Goal: Task Accomplishment & Management: Complete application form

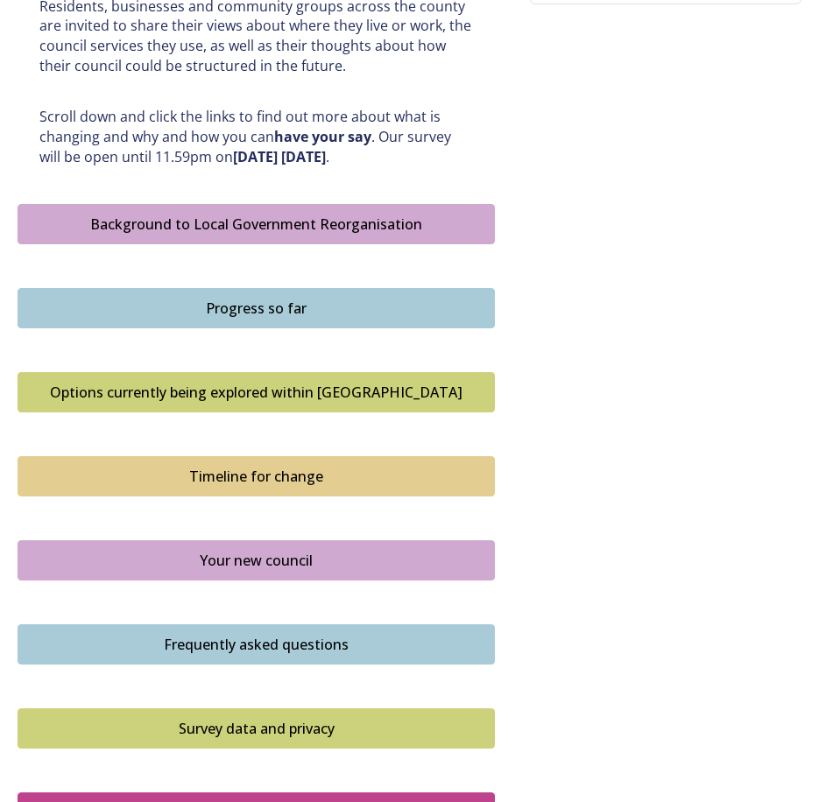
scroll to position [876, 0]
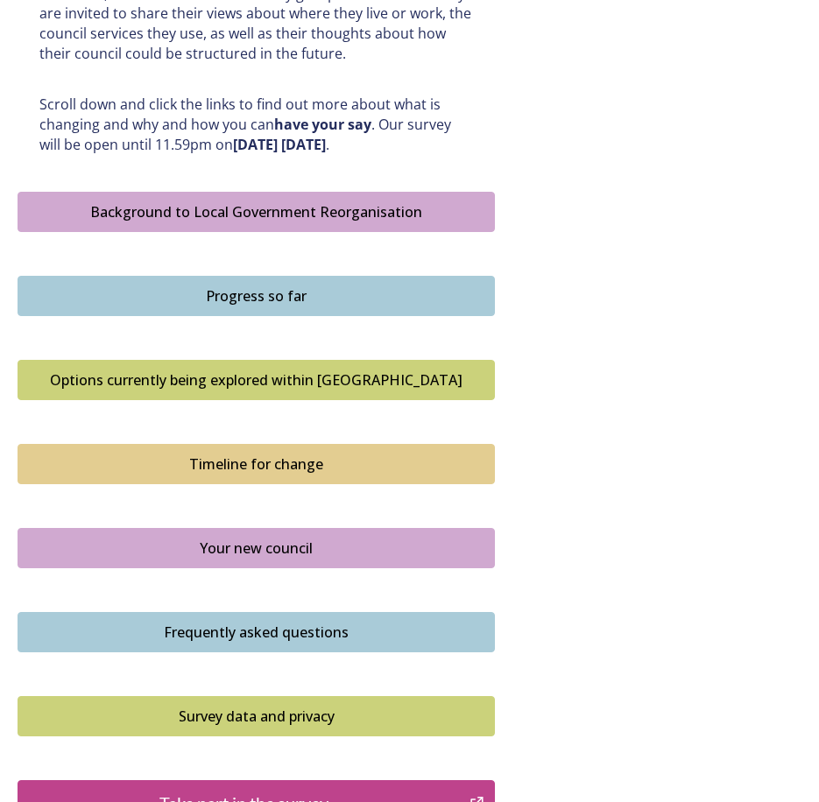
click at [252, 201] on div "Background to Local Government Reorganisation" at bounding box center [256, 211] width 458 height 21
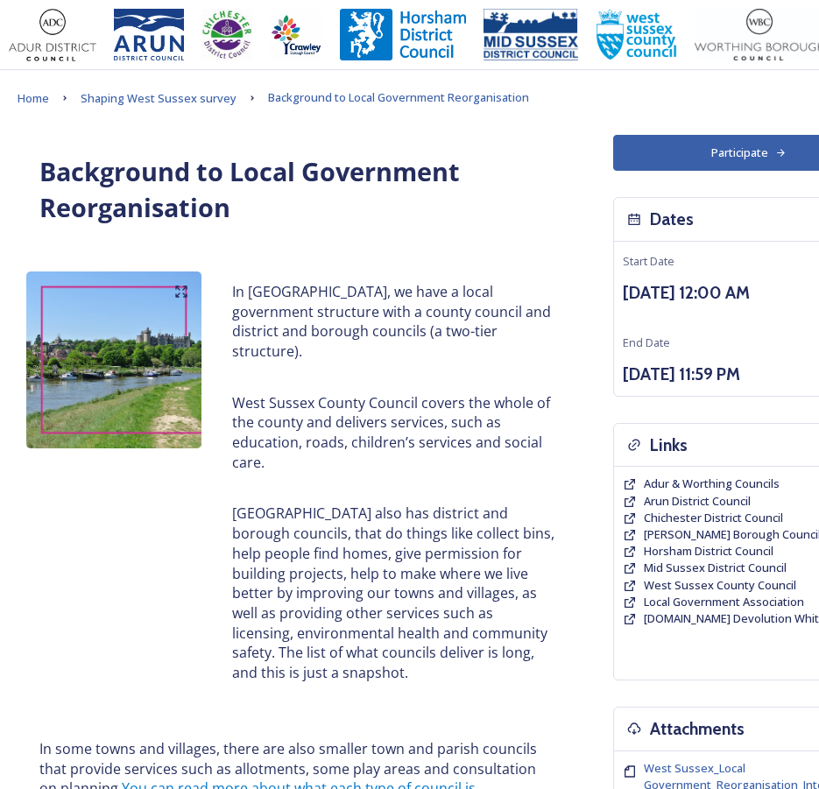
click at [724, 154] on button "Participate" at bounding box center [749, 153] width 272 height 36
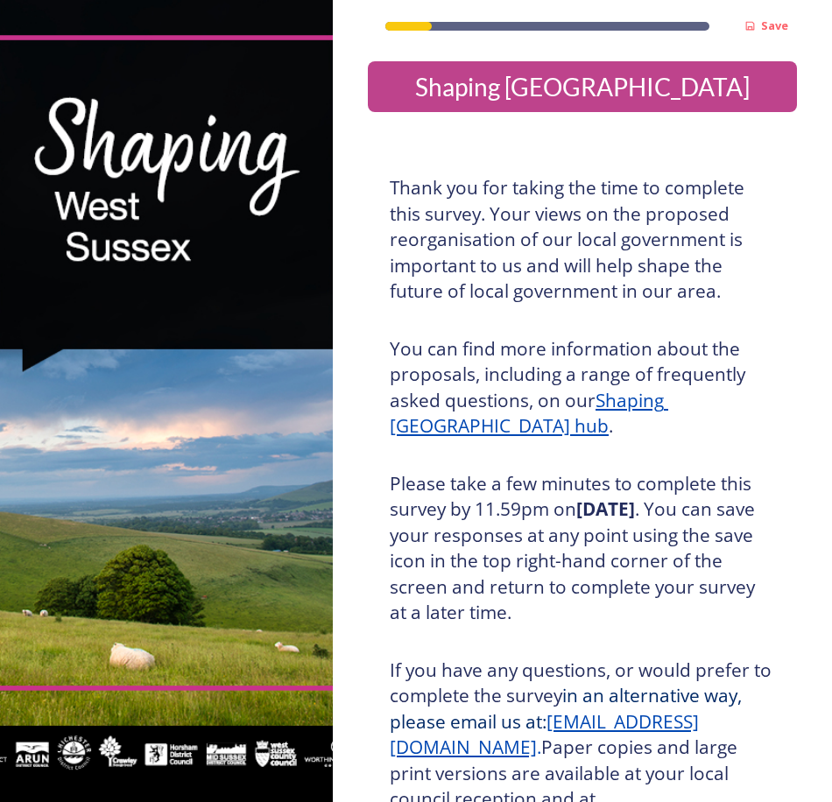
click at [612, 350] on h3 "You can find more information about the proposals, including a range of frequen…" at bounding box center [582, 387] width 385 height 103
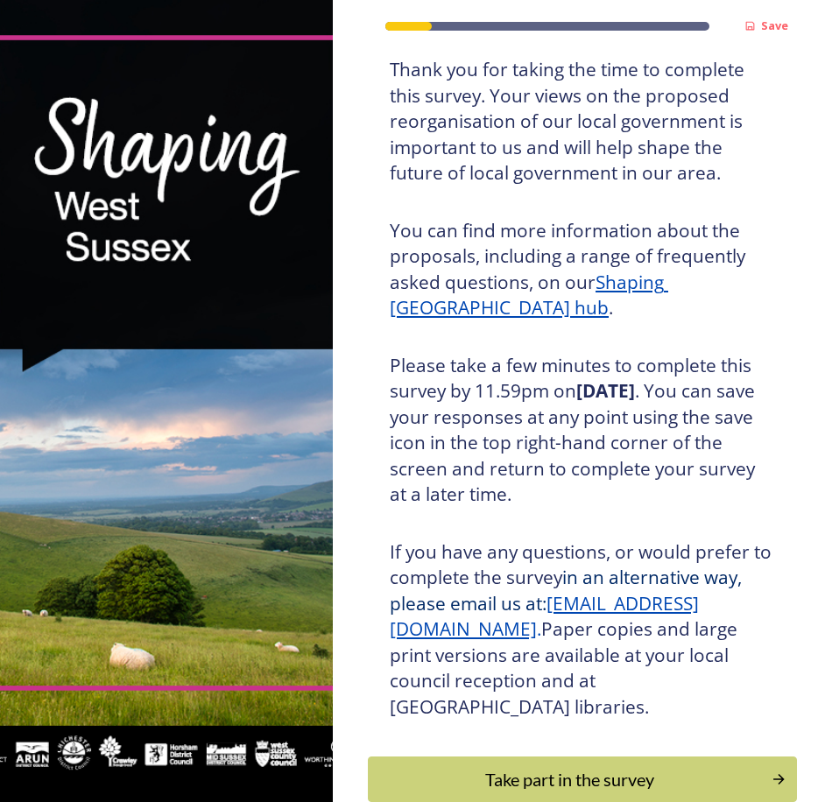
scroll to position [88, 0]
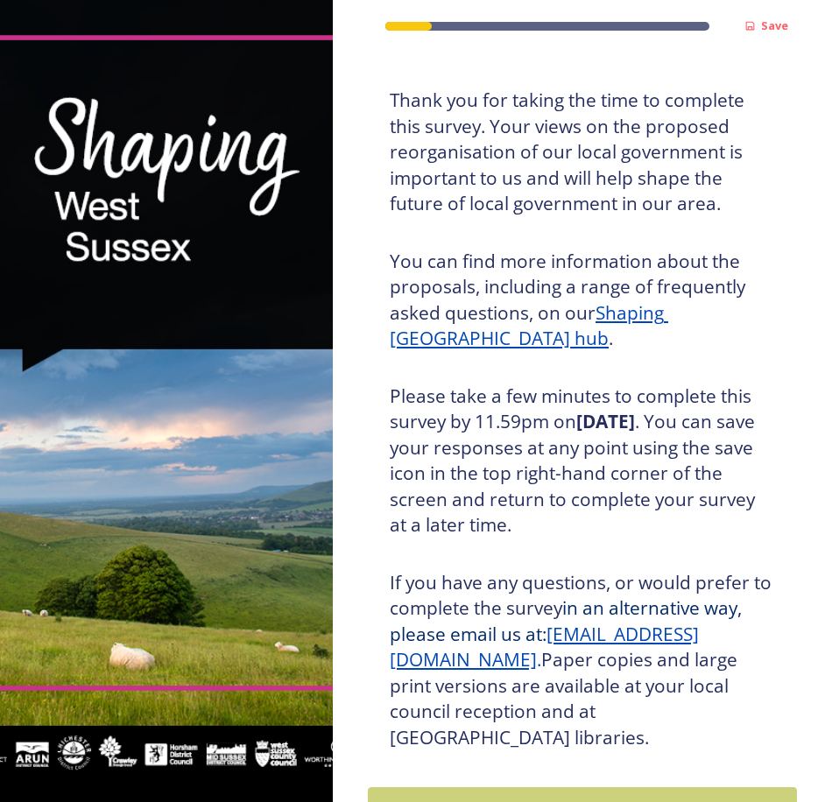
click at [503, 222] on div "Thank you for taking the time to complete this survey. Your views on the propos…" at bounding box center [583, 419] width 412 height 684
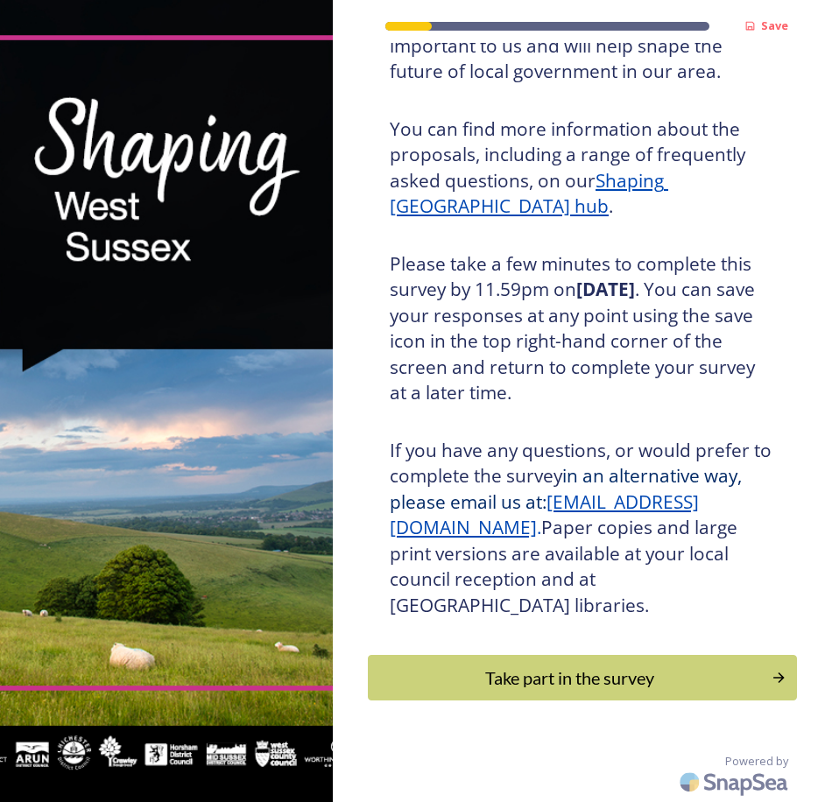
drag, startPoint x: 567, startPoint y: 673, endPoint x: 721, endPoint y: 660, distance: 154.7
click at [567, 672] on div "Take part in the survey" at bounding box center [570, 678] width 385 height 26
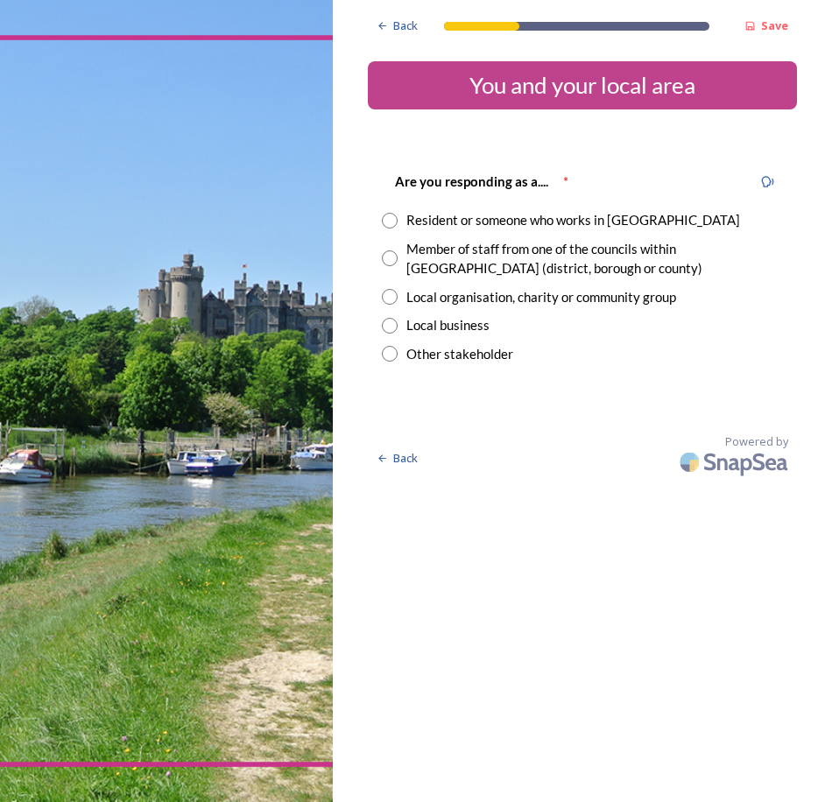
drag, startPoint x: 481, startPoint y: 425, endPoint x: 417, endPoint y: 289, distance: 150.1
click at [477, 410] on div "Back Save You and your local area Are you responding as a.... * Resident or som…" at bounding box center [582, 241] width 429 height 483
drag, startPoint x: 388, startPoint y: 222, endPoint x: 424, endPoint y: 251, distance: 46.7
click at [388, 221] on input "radio" at bounding box center [390, 221] width 16 height 16
radio input "true"
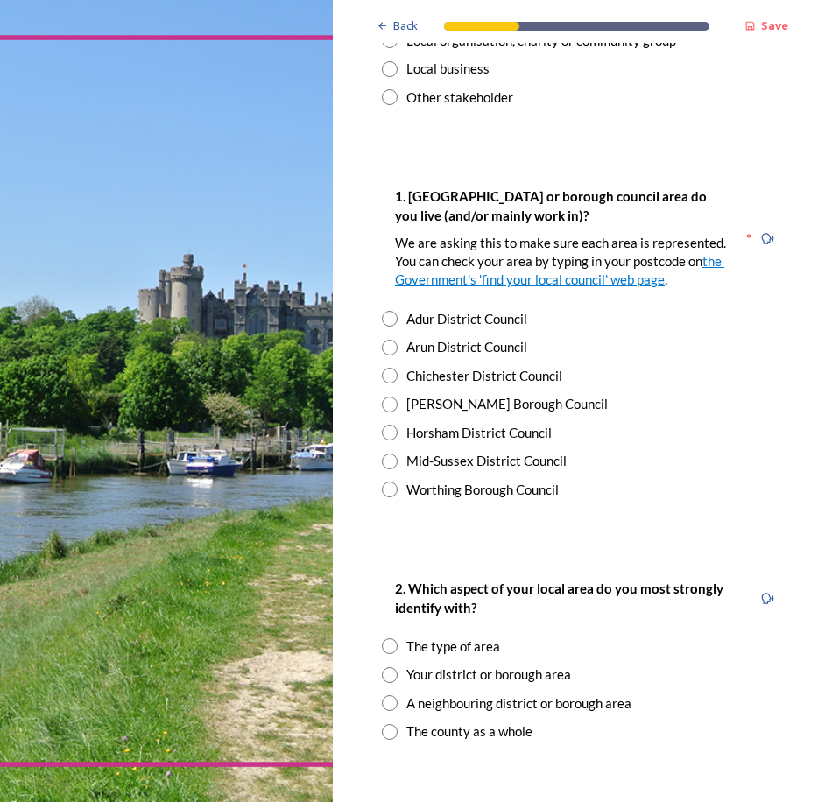
scroll to position [350, 0]
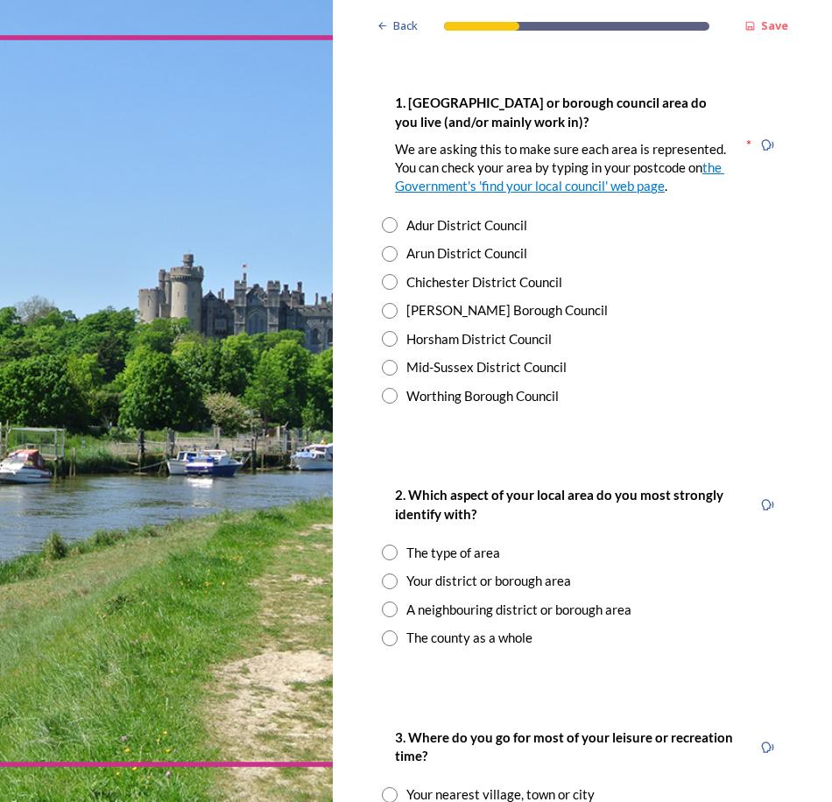
click at [765, 108] on div "1. [GEOGRAPHIC_DATA] or borough council area do you live (and/or mainly work in…" at bounding box center [582, 144] width 401 height 123
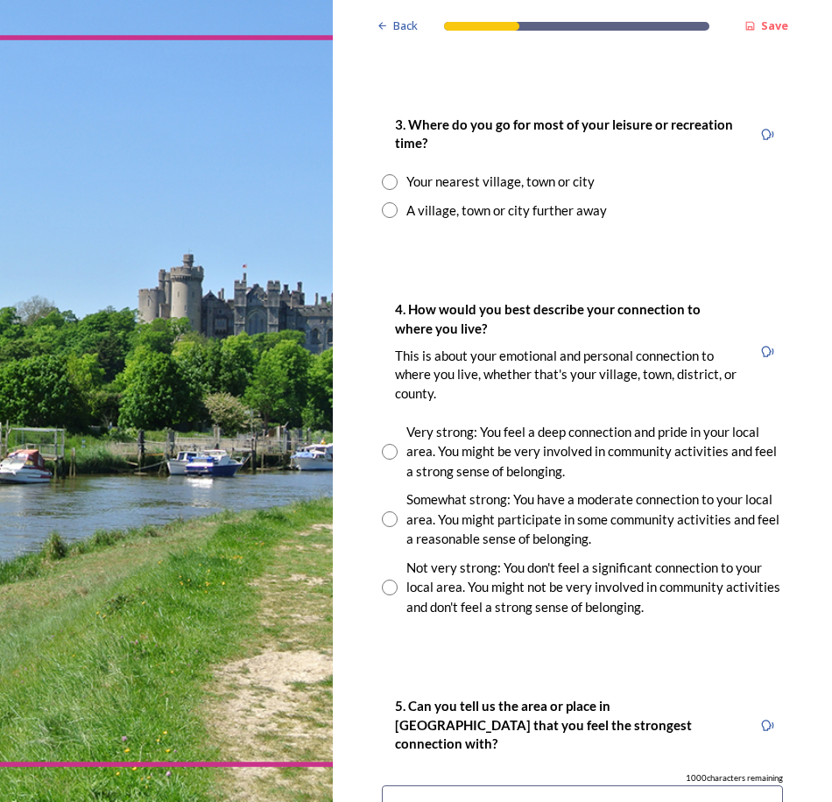
scroll to position [1051, 0]
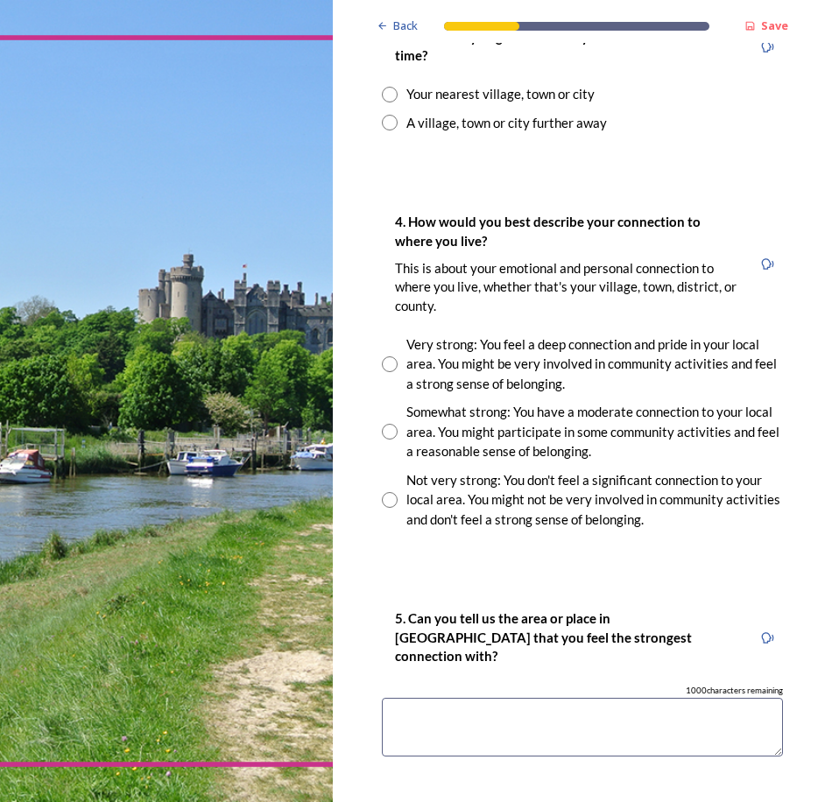
click at [460, 211] on div "Back Save You and your local area Are you responding as a.... * Resident or som…" at bounding box center [582, 85] width 429 height 2272
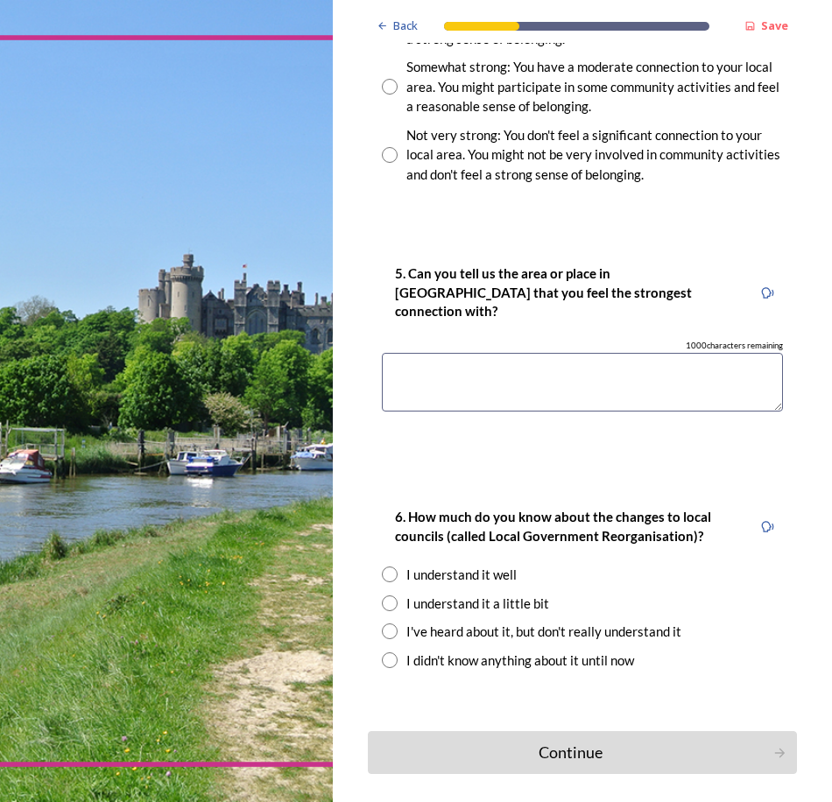
scroll to position [1470, 0]
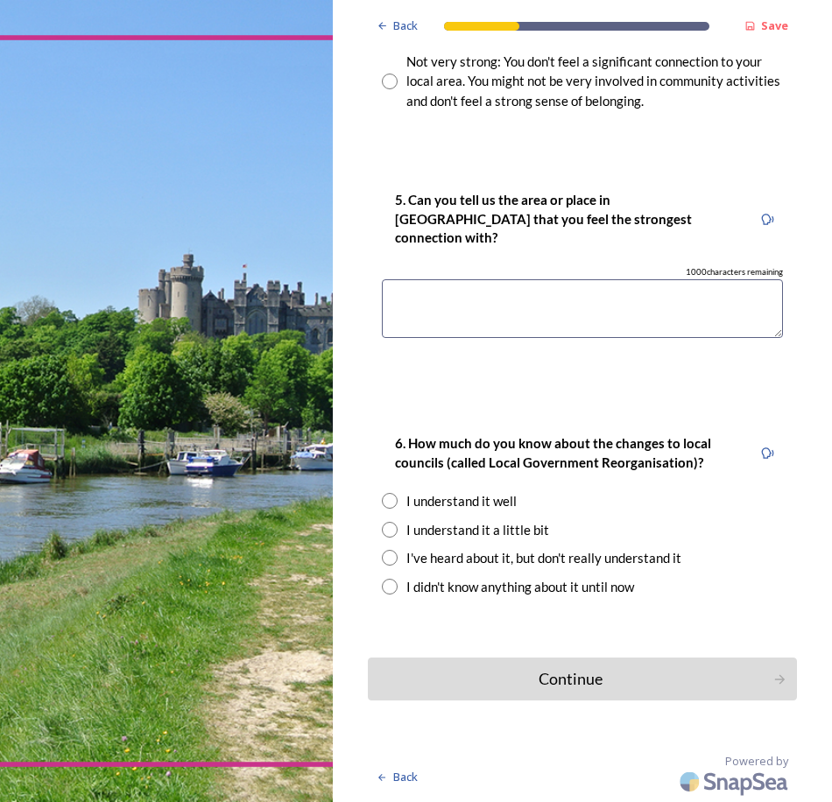
click at [478, 319] on textarea at bounding box center [582, 308] width 401 height 59
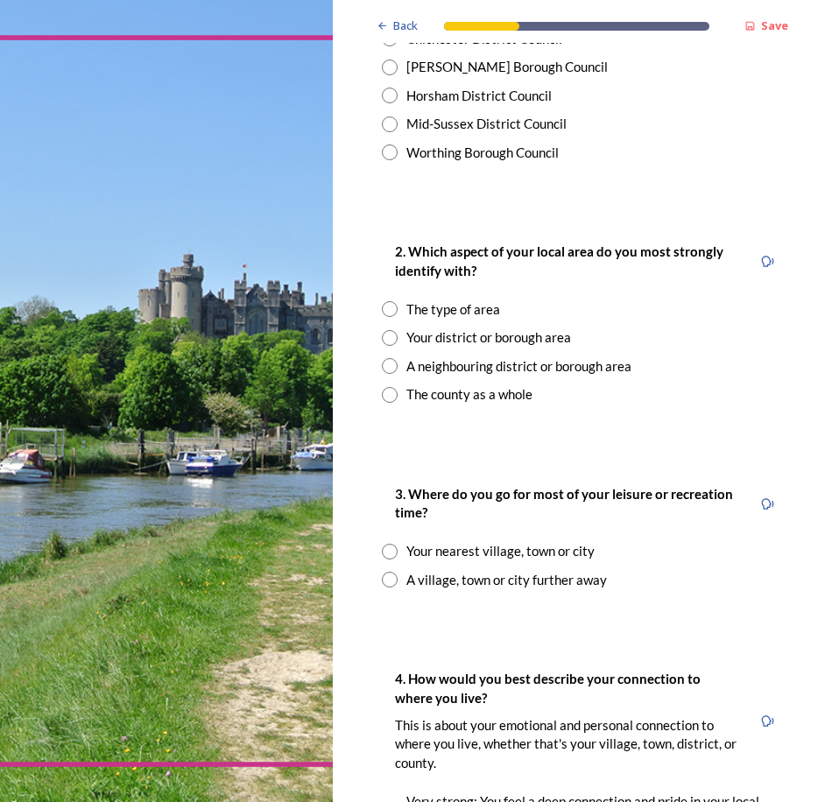
scroll to position [156, 0]
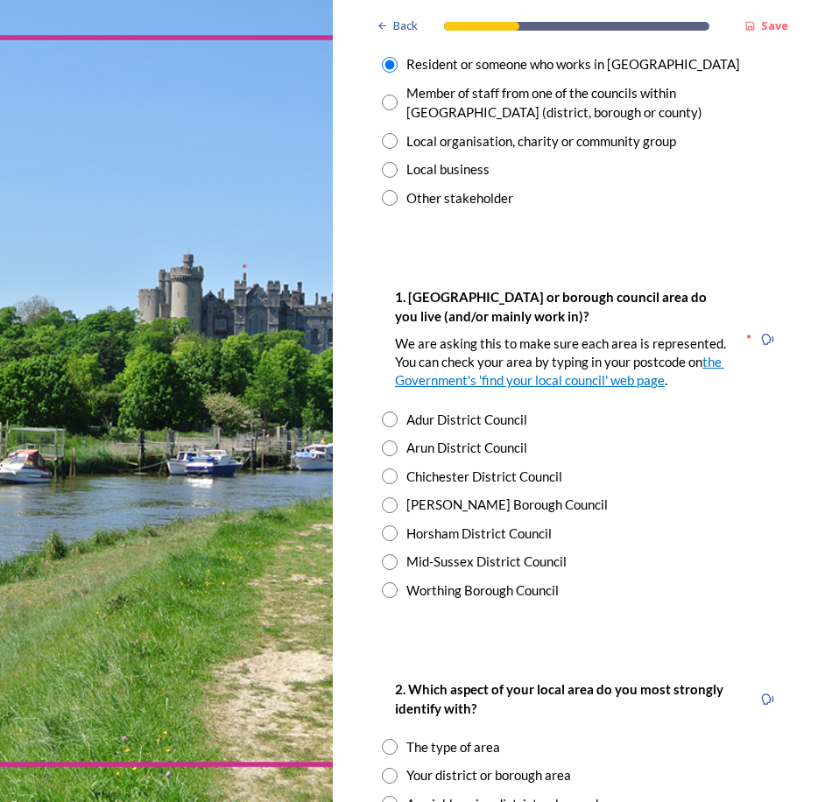
click at [389, 428] on input "radio" at bounding box center [390, 420] width 16 height 16
radio input "true"
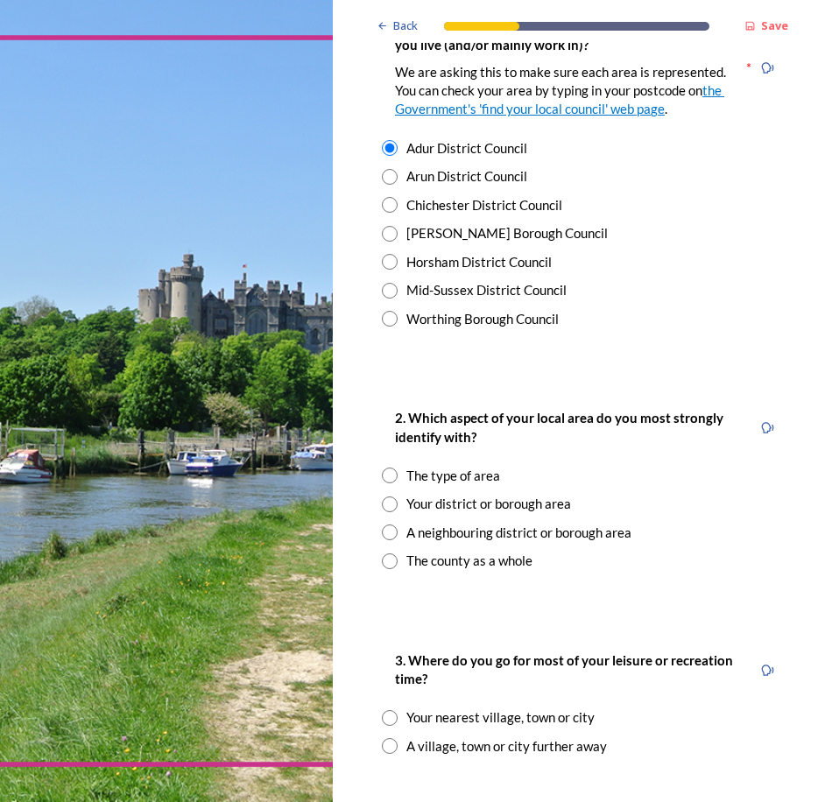
scroll to position [594, 0]
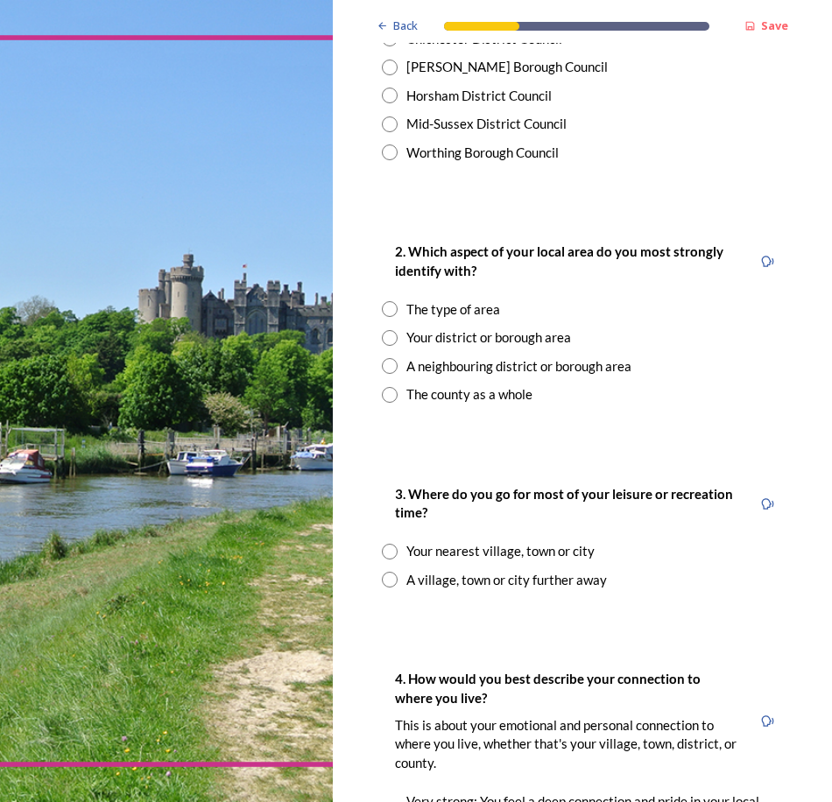
click at [393, 317] on input "radio" at bounding box center [390, 309] width 16 height 16
radio input "true"
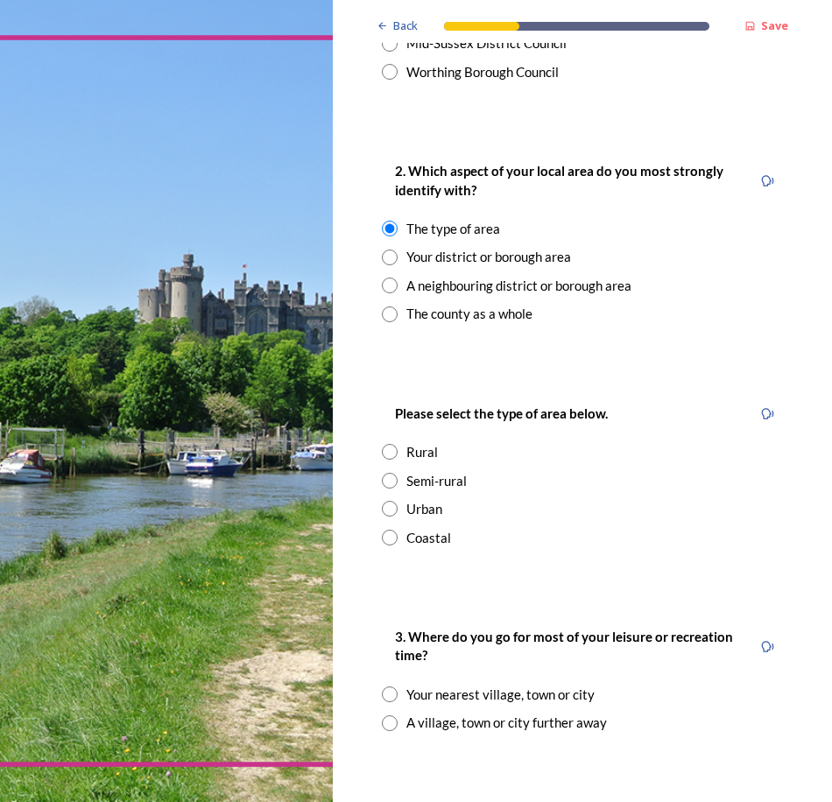
scroll to position [769, 0]
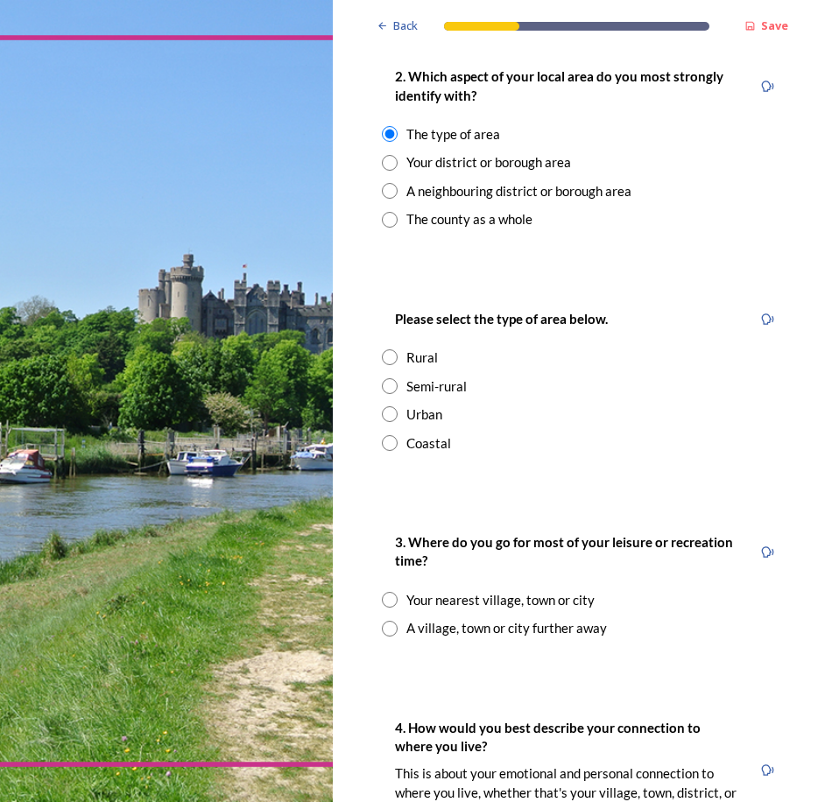
click at [386, 365] on input "radio" at bounding box center [390, 358] width 16 height 16
radio input "true"
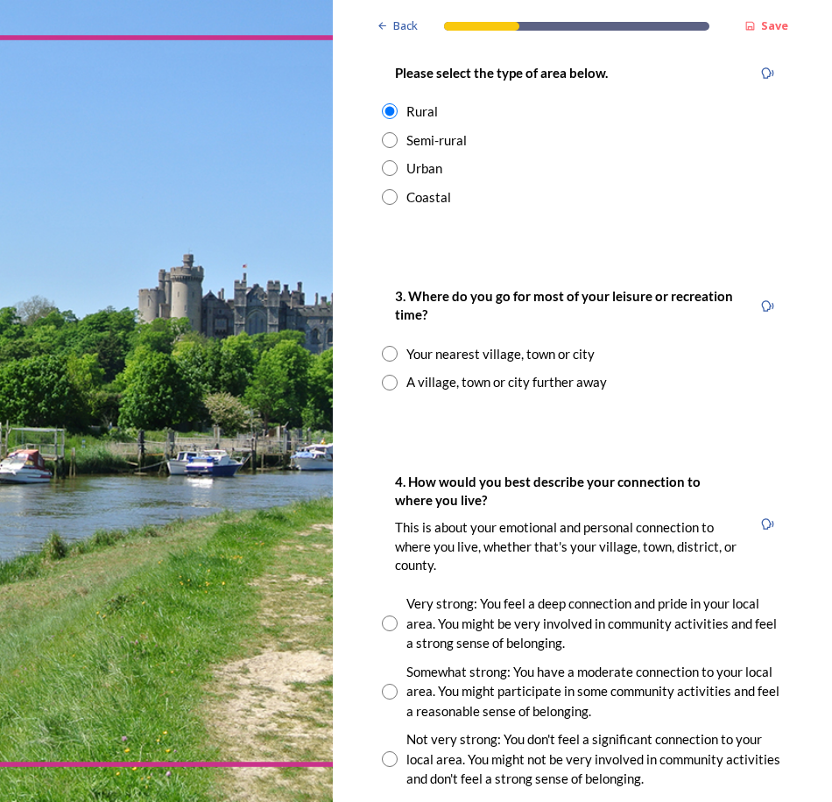
scroll to position [1032, 0]
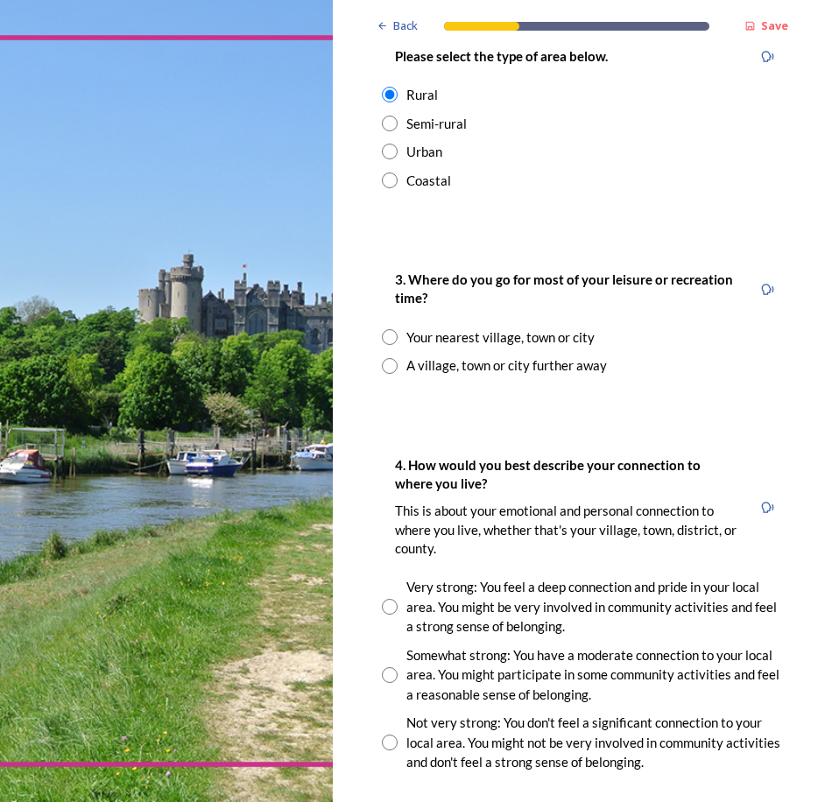
click at [389, 345] on input "radio" at bounding box center [390, 337] width 16 height 16
radio input "true"
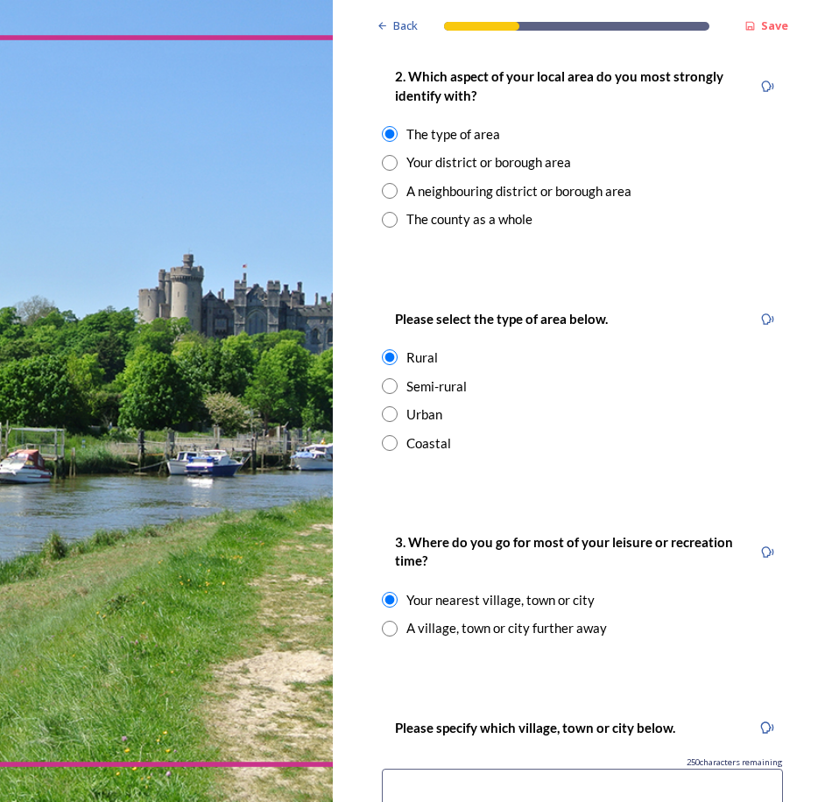
scroll to position [857, 0]
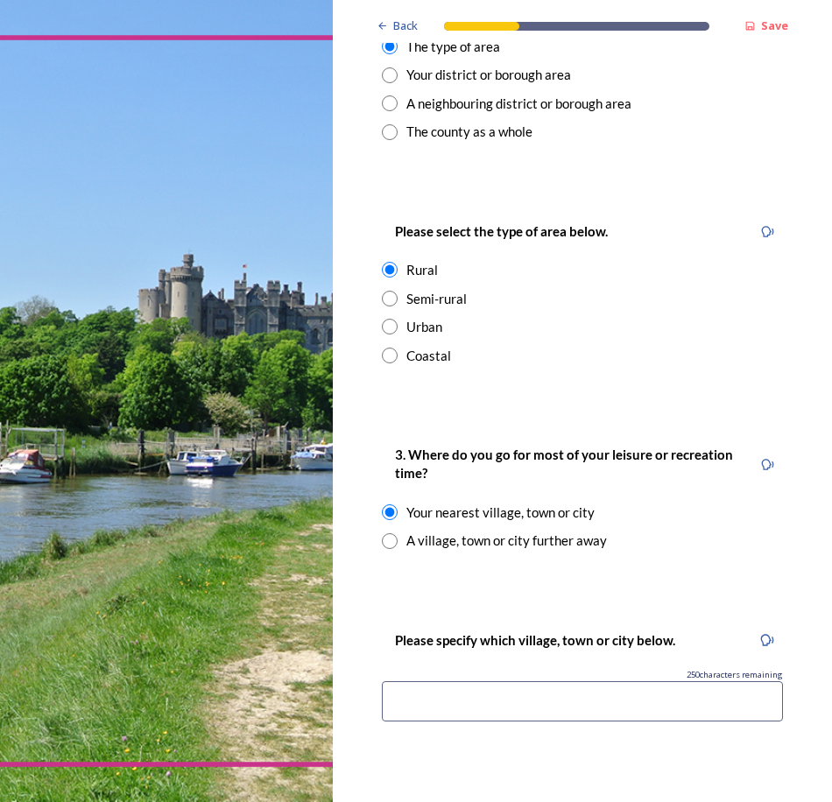
drag, startPoint x: 390, startPoint y: 419, endPoint x: 431, endPoint y: 436, distance: 44.7
click at [390, 419] on div "Back Save You and your local area Are you responding as a.... * Resident or som…" at bounding box center [582, 482] width 429 height 2679
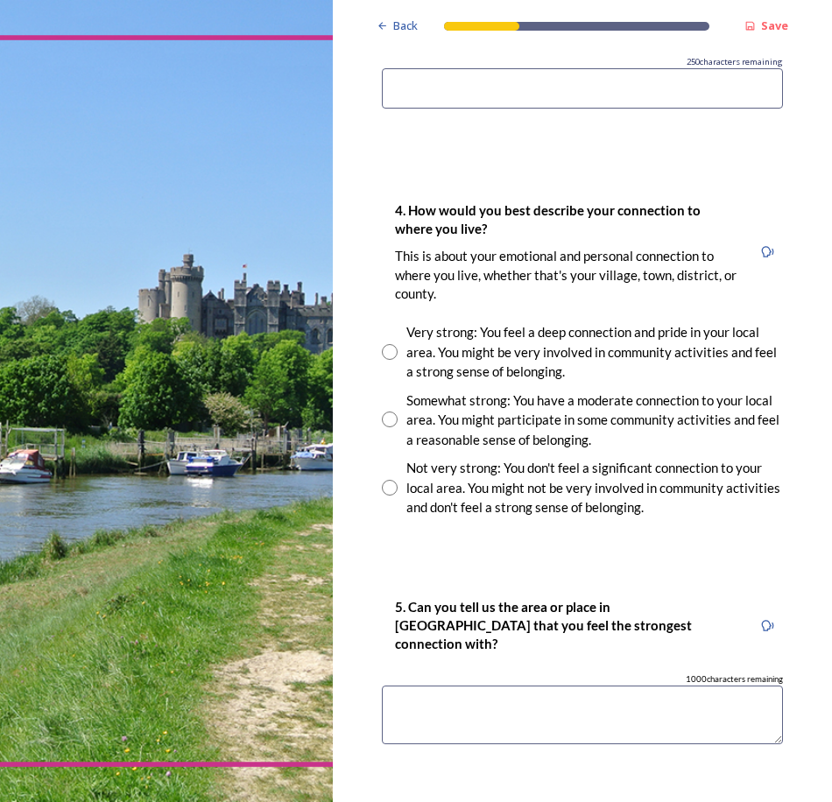
scroll to position [1558, 0]
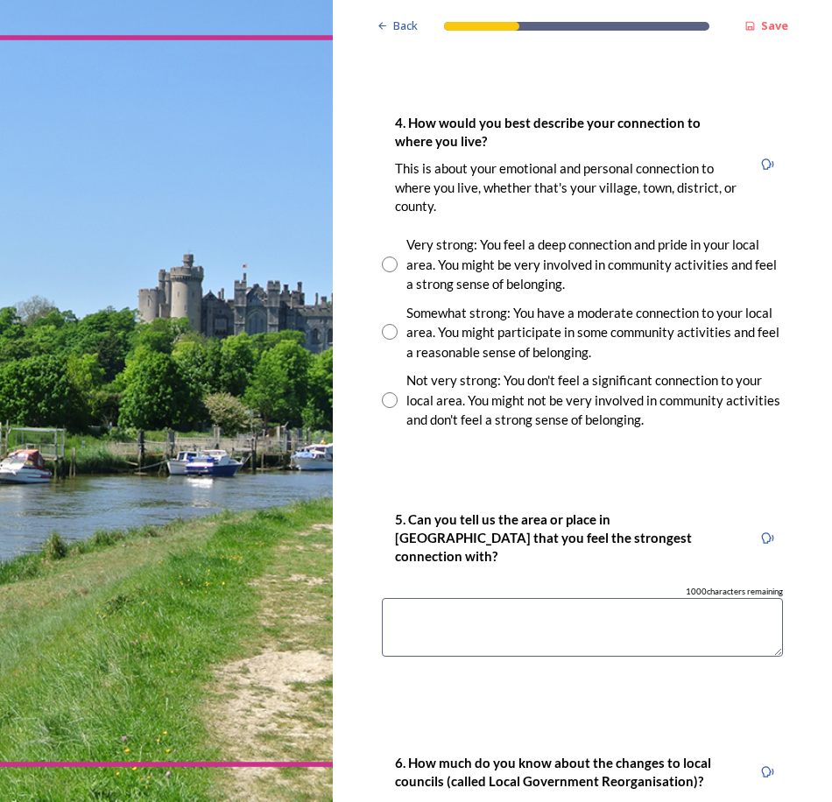
click at [385, 272] on input "radio" at bounding box center [390, 265] width 16 height 16
radio input "true"
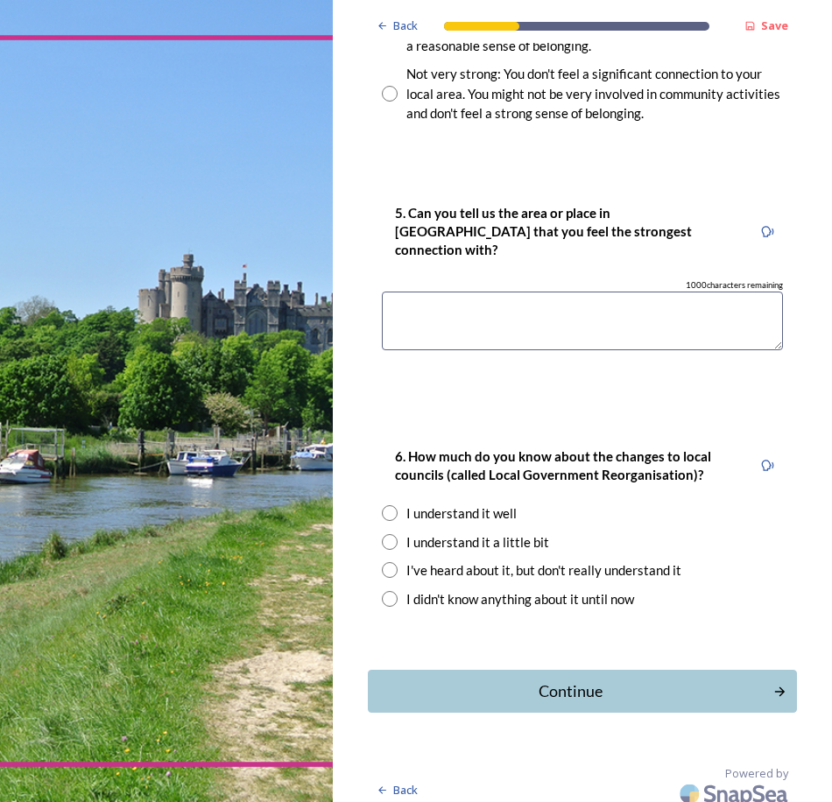
scroll to position [1876, 0]
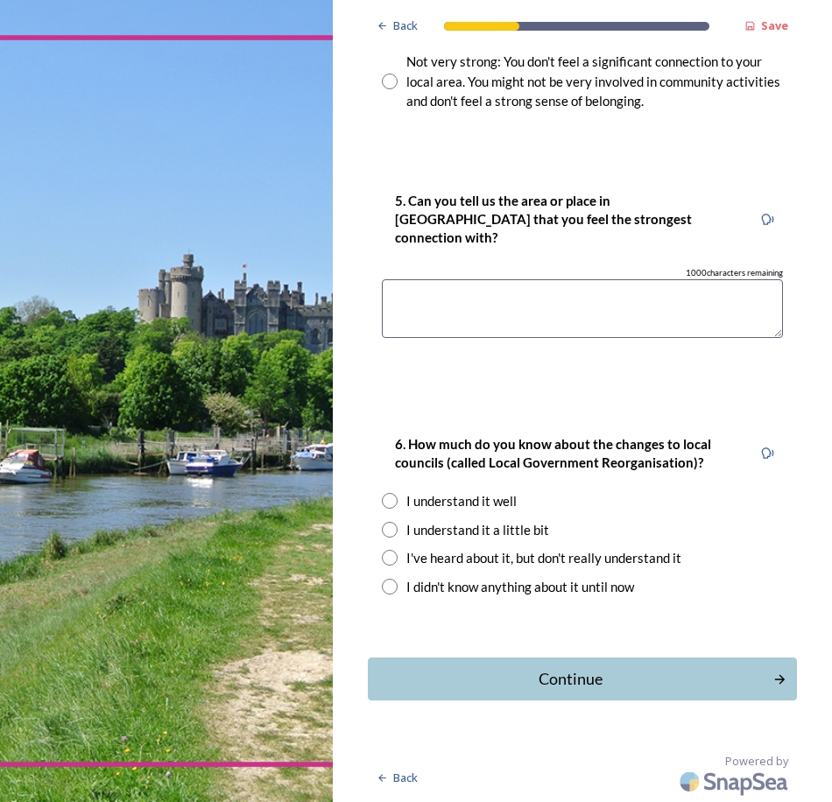
click at [393, 504] on input "radio" at bounding box center [390, 501] width 16 height 16
radio input "true"
click at [599, 685] on div "Continue" at bounding box center [571, 680] width 390 height 24
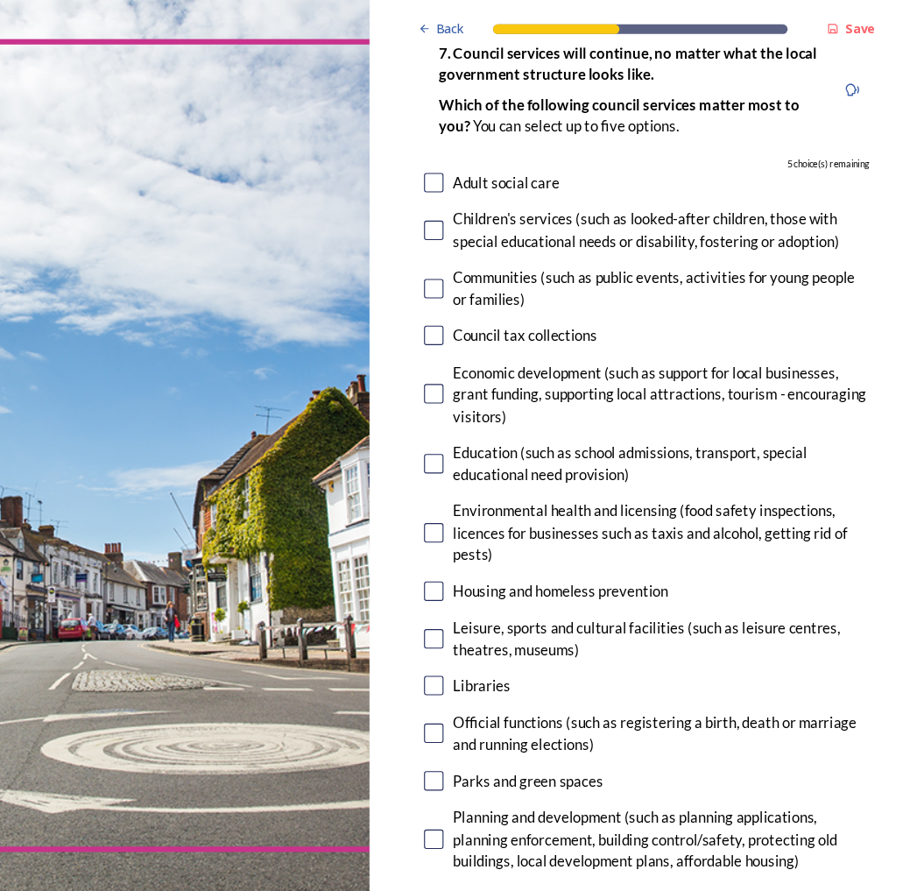
scroll to position [88, 0]
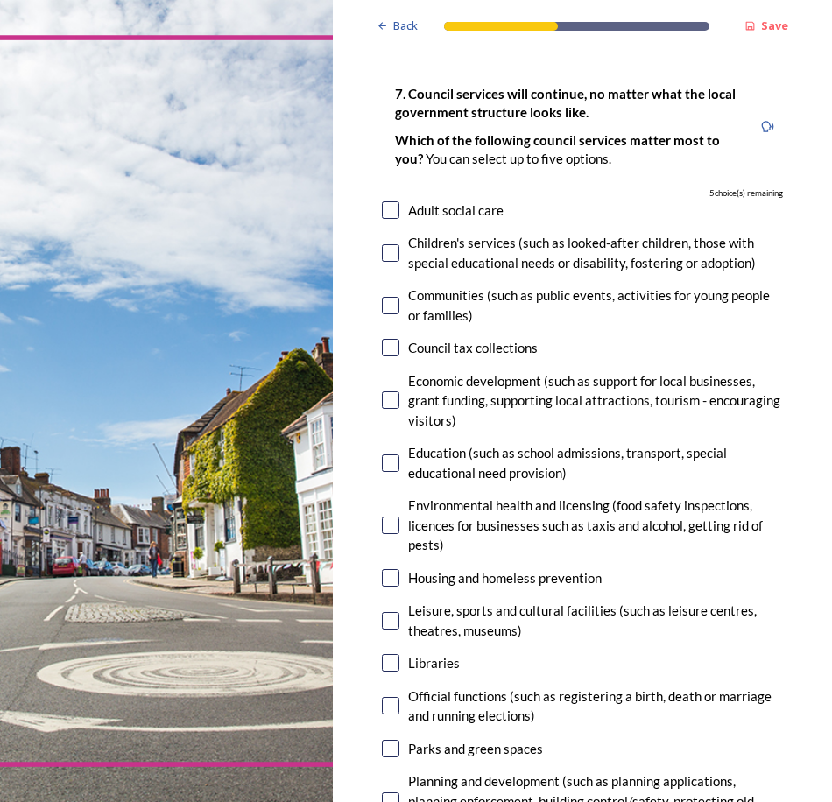
click at [767, 398] on div "Economic development (such as support for local businesses, grant funding, supp…" at bounding box center [595, 401] width 375 height 60
checkbox input "true"
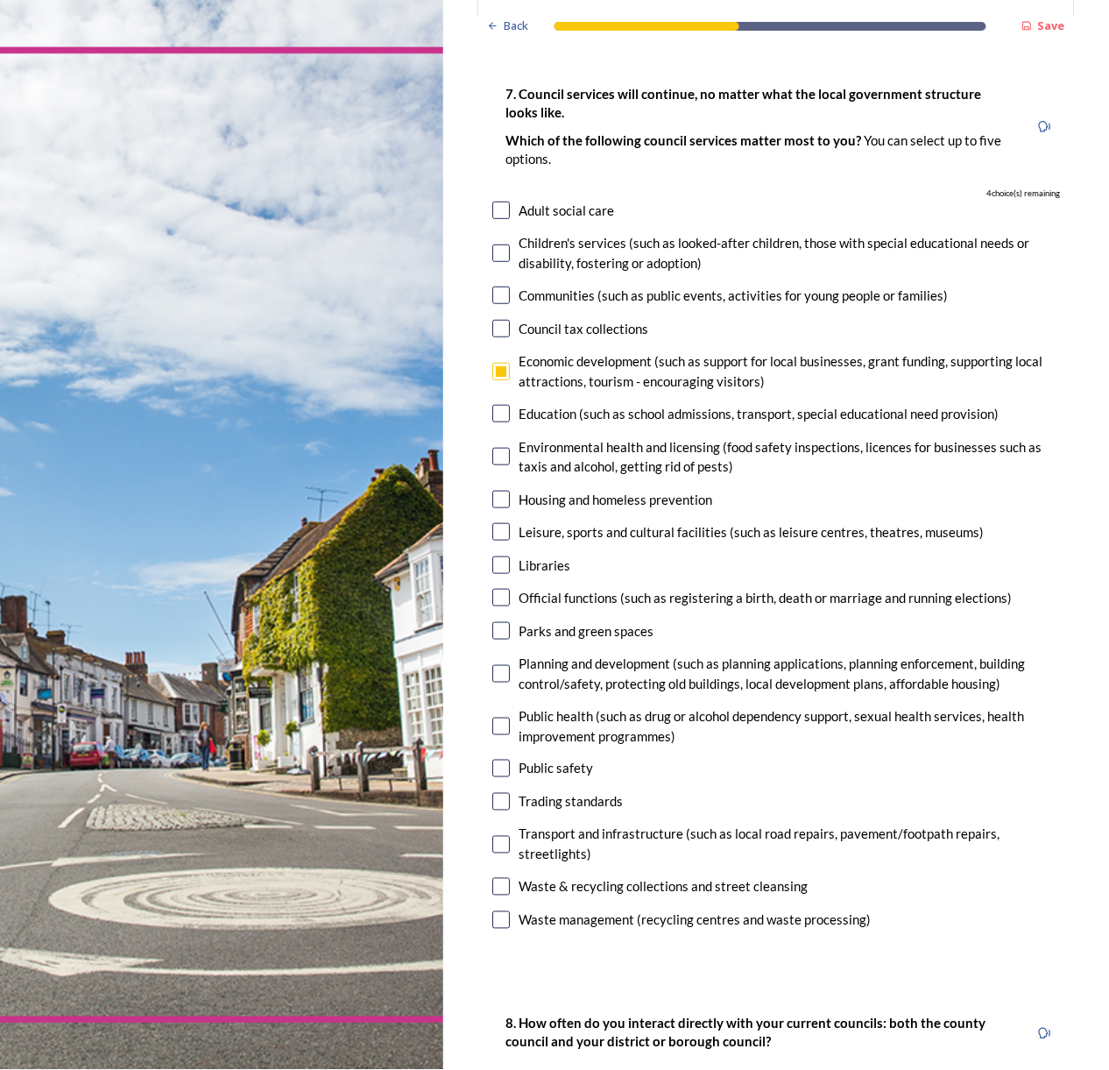
click at [641, 394] on div "7. Council services will continue, no matter what the local government structur…" at bounding box center [776, 509] width 596 height 886
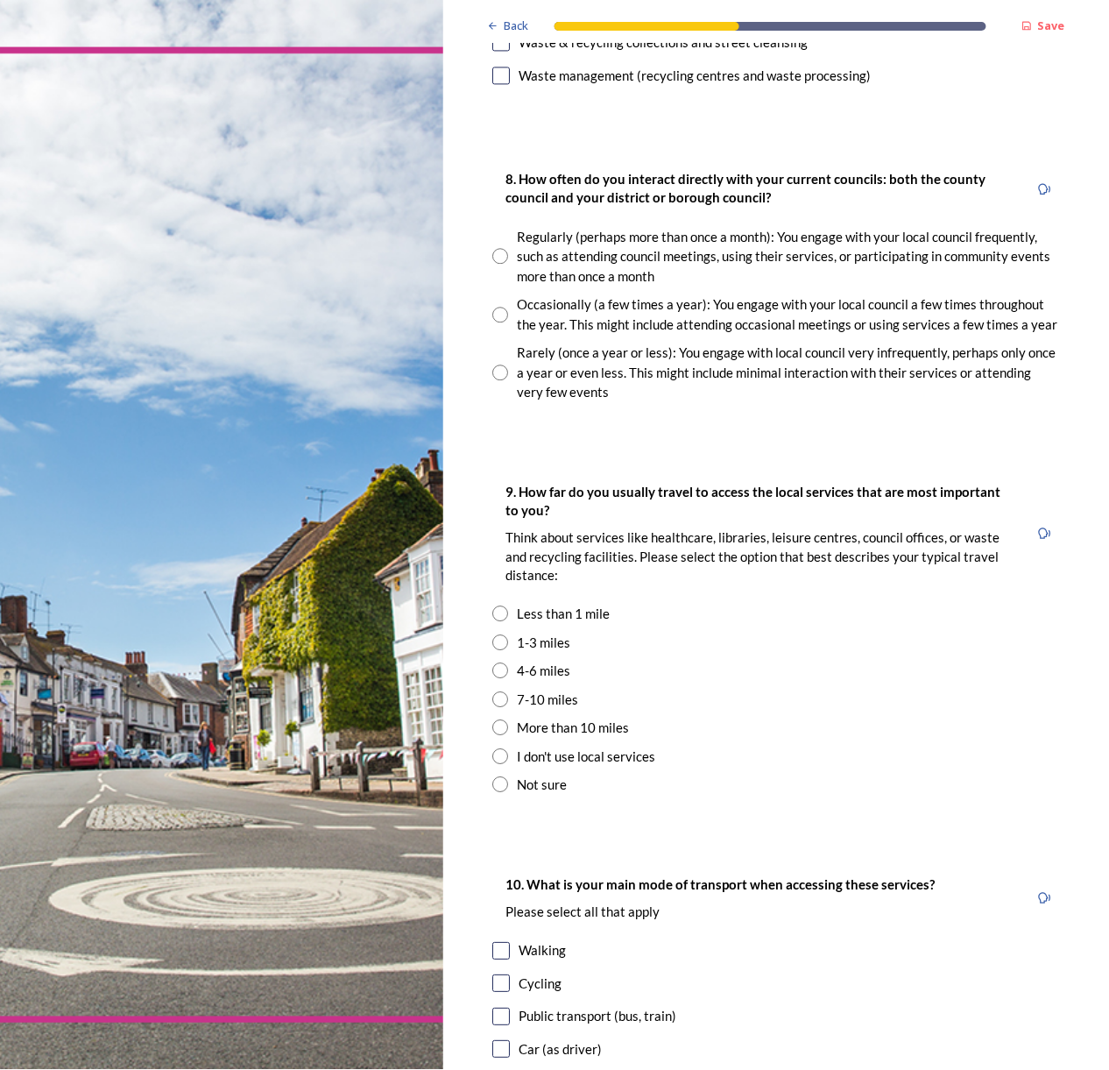
scroll to position [905, 0]
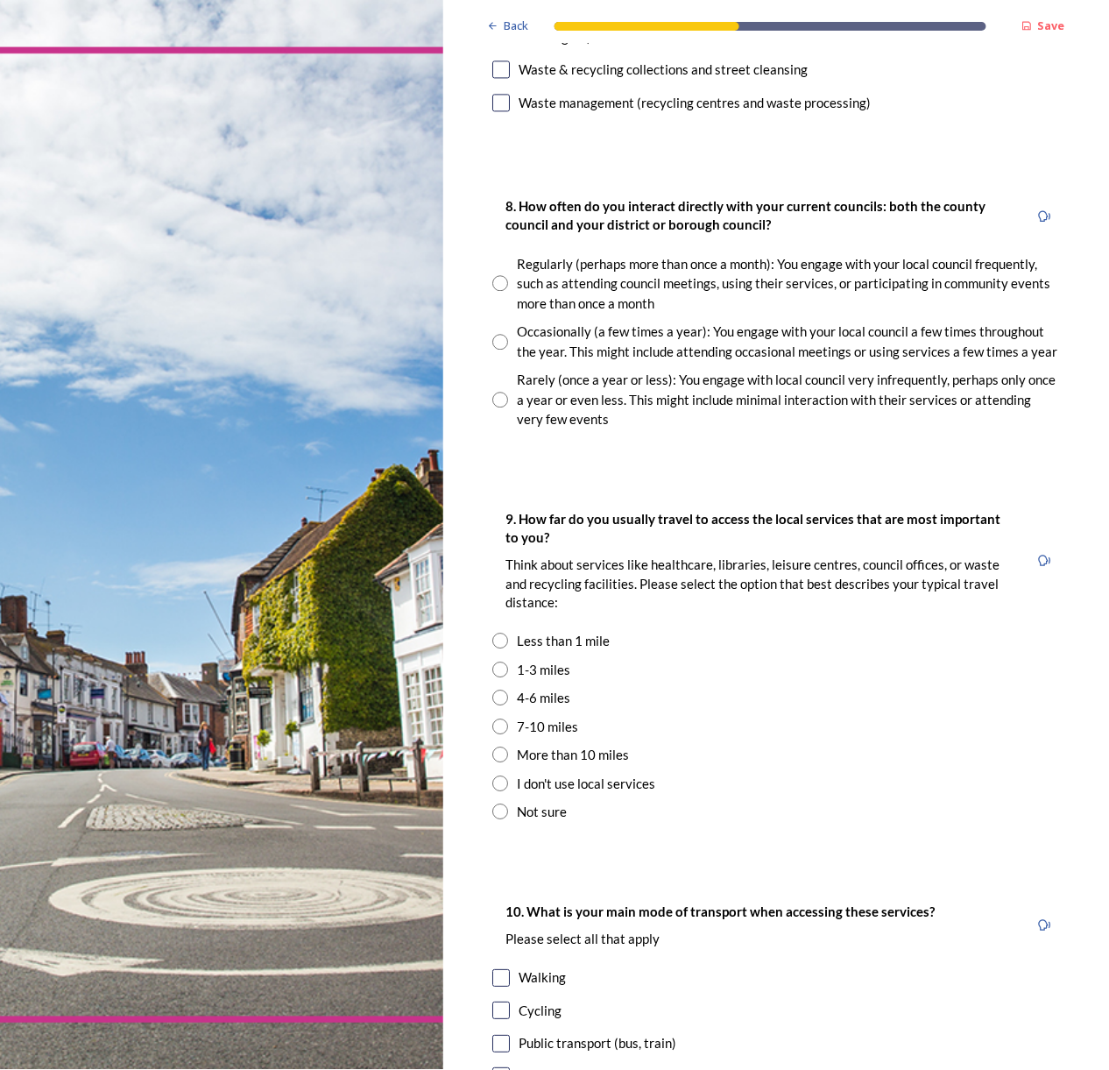
click at [499, 285] on input "radio" at bounding box center [500, 283] width 16 height 16
radio input "true"
drag, startPoint x: 498, startPoint y: 662, endPoint x: 512, endPoint y: 654, distance: 16.5
click at [496, 648] on input "radio" at bounding box center [500, 640] width 16 height 16
radio input "true"
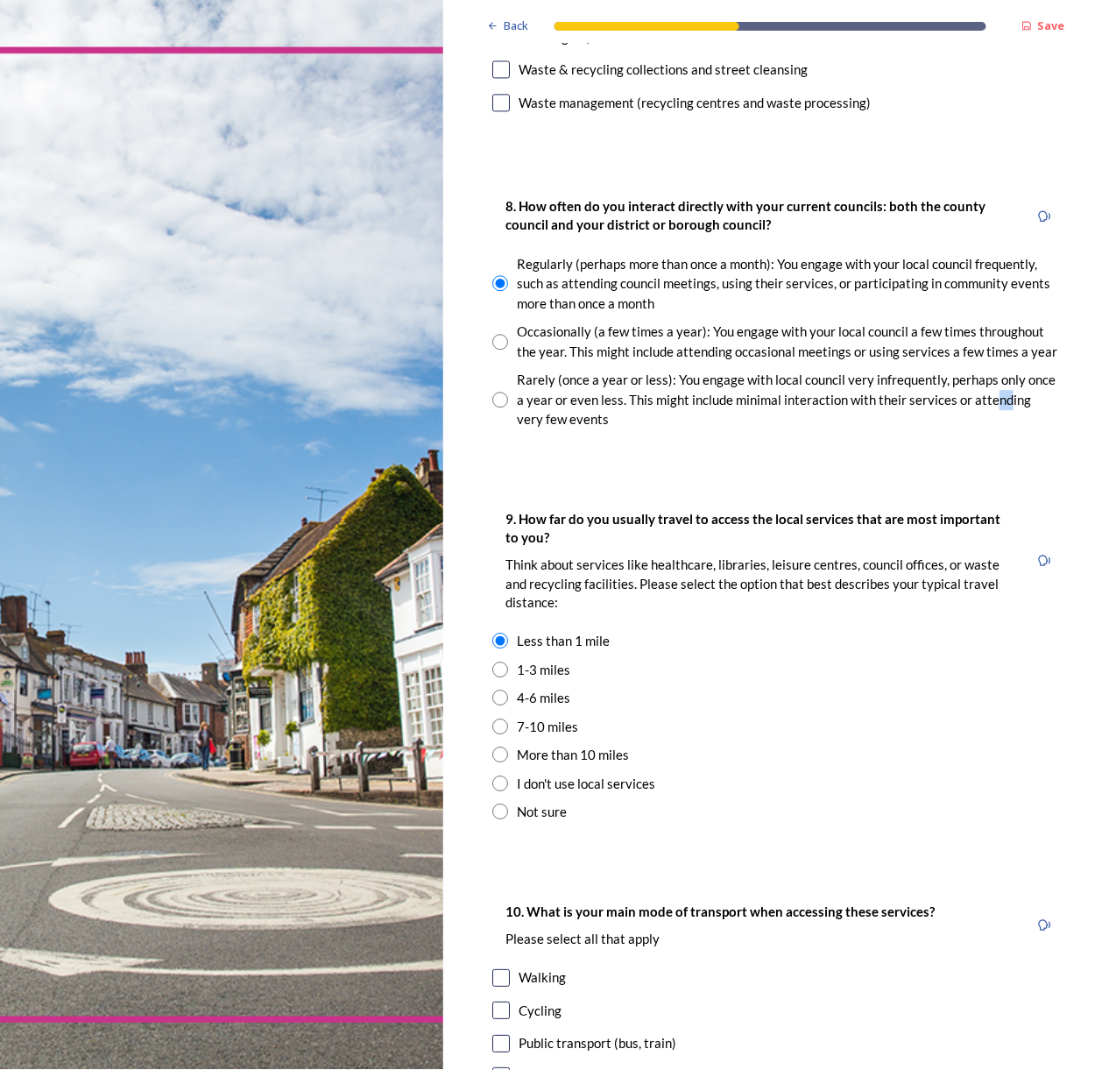
click at [552, 447] on div "8. How often do you interact directly with your current councils: both the coun…" at bounding box center [776, 312] width 596 height 269
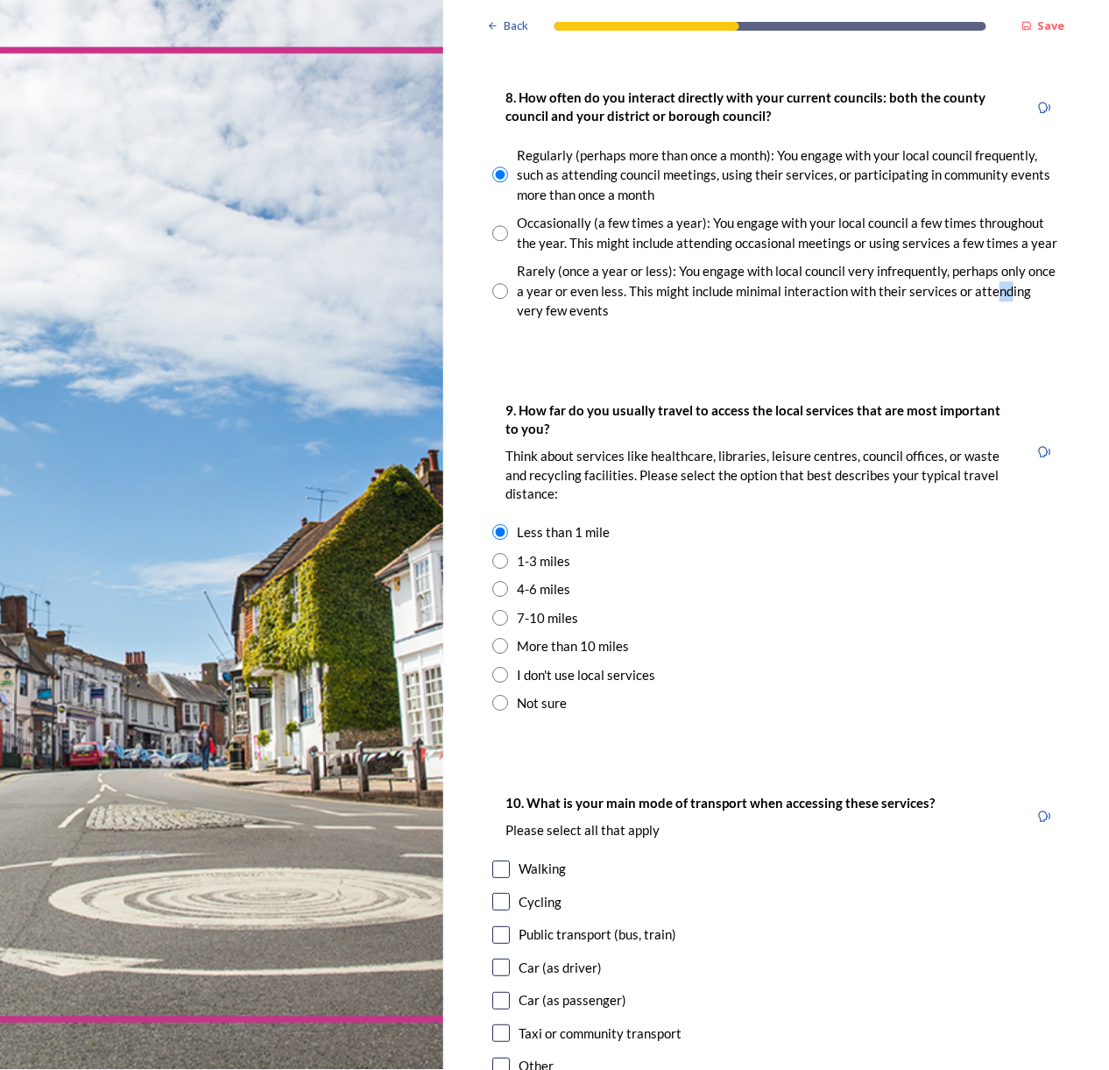
scroll to position [1283, 0]
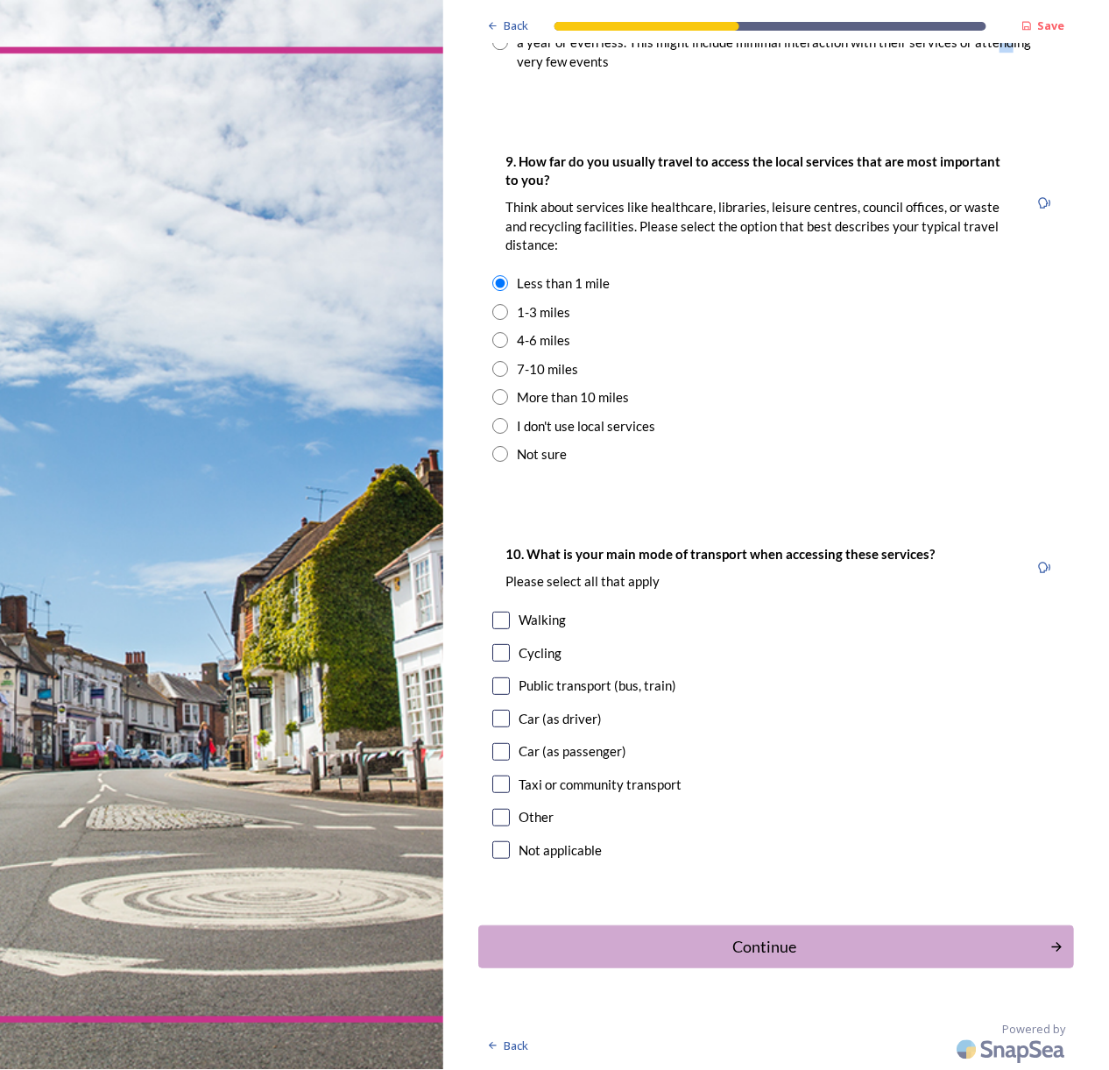
click at [495, 618] on input "checkbox" at bounding box center [501, 620] width 18 height 18
checkbox input "true"
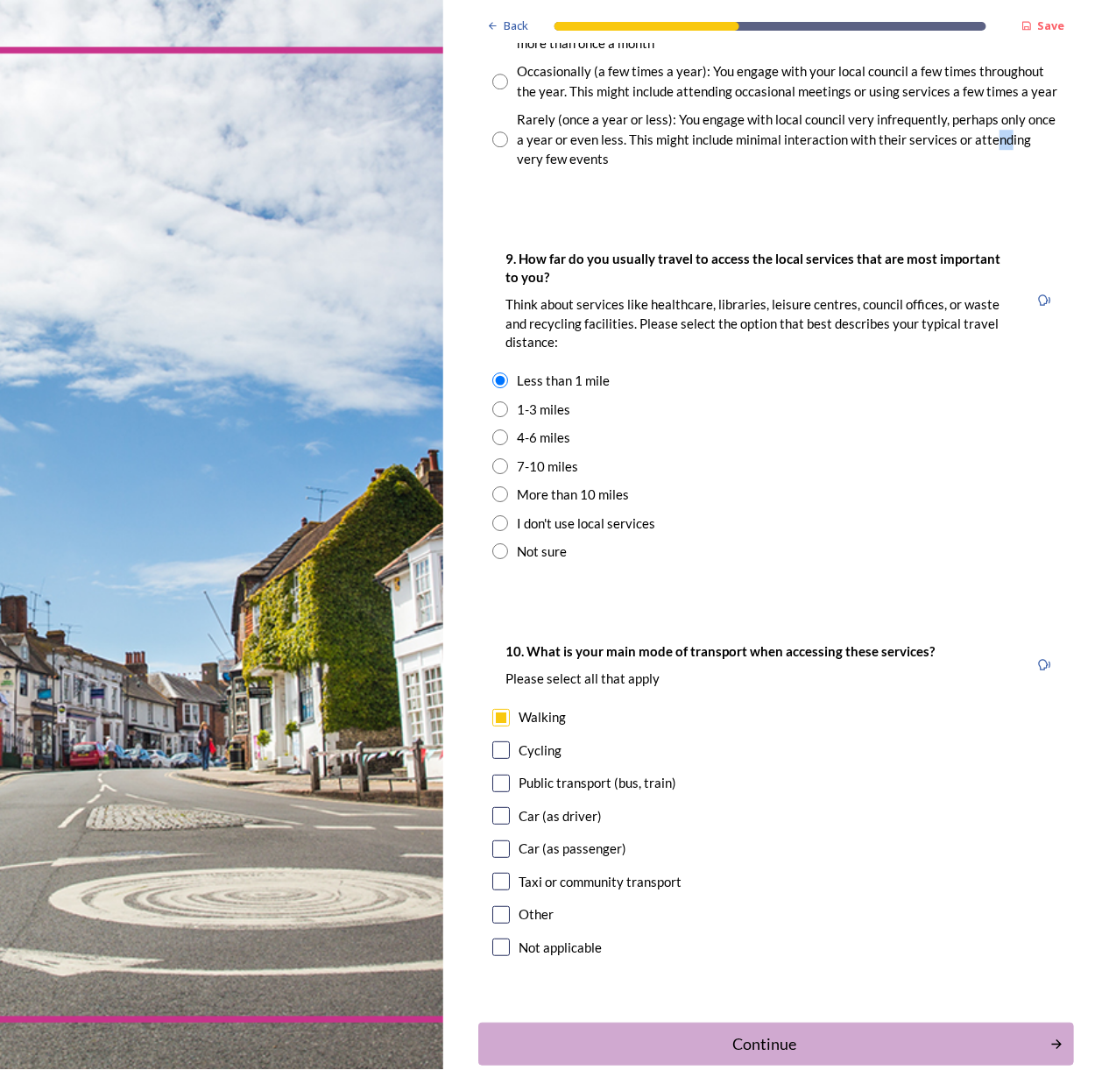
click at [618, 474] on div "7-10 miles" at bounding box center [776, 466] width 568 height 20
radio input "false"
radio input "true"
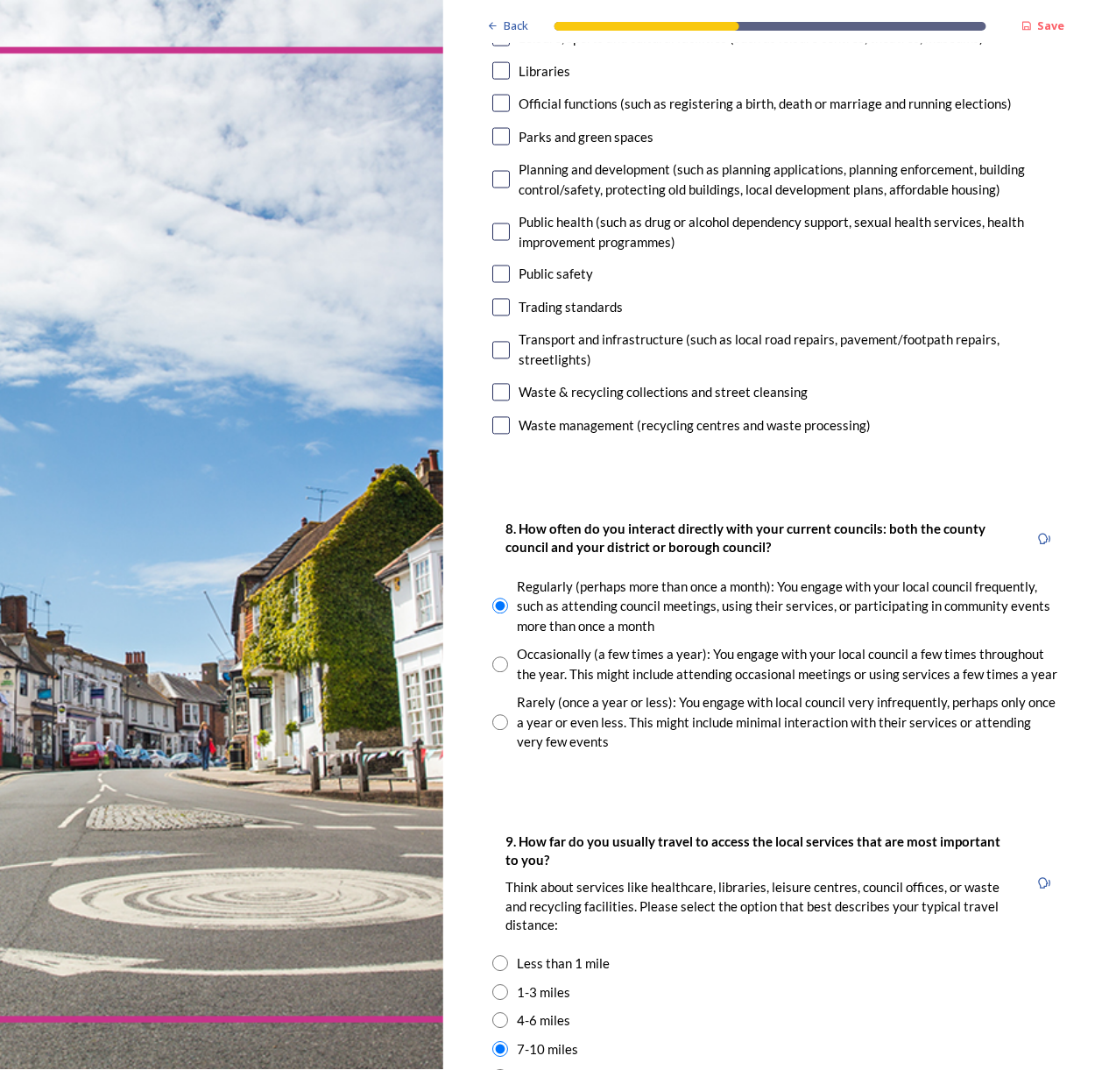
scroll to position [0, 0]
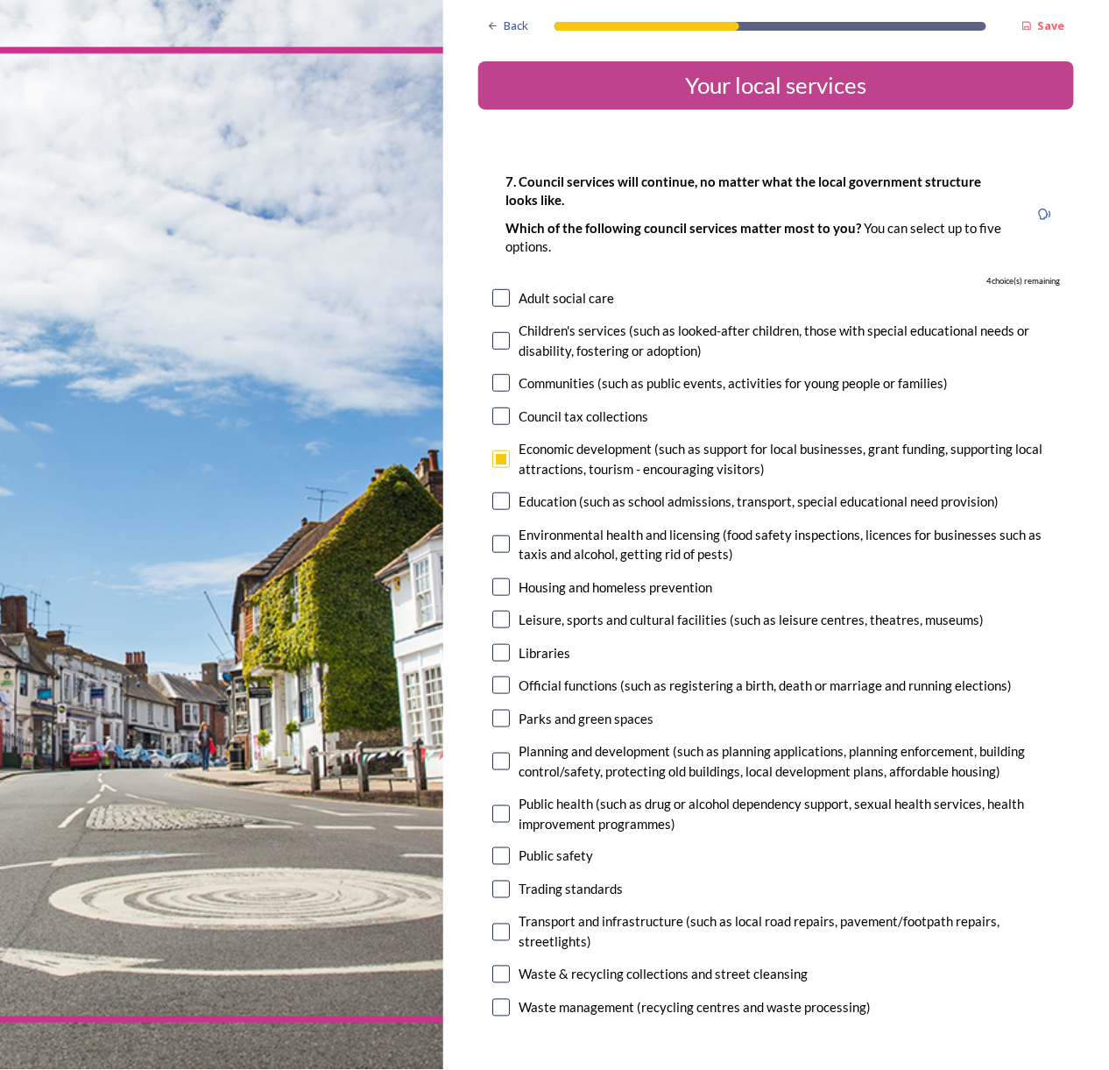
click at [503, 288] on div "Adult social care" at bounding box center [776, 298] width 568 height 20
checkbox input "true"
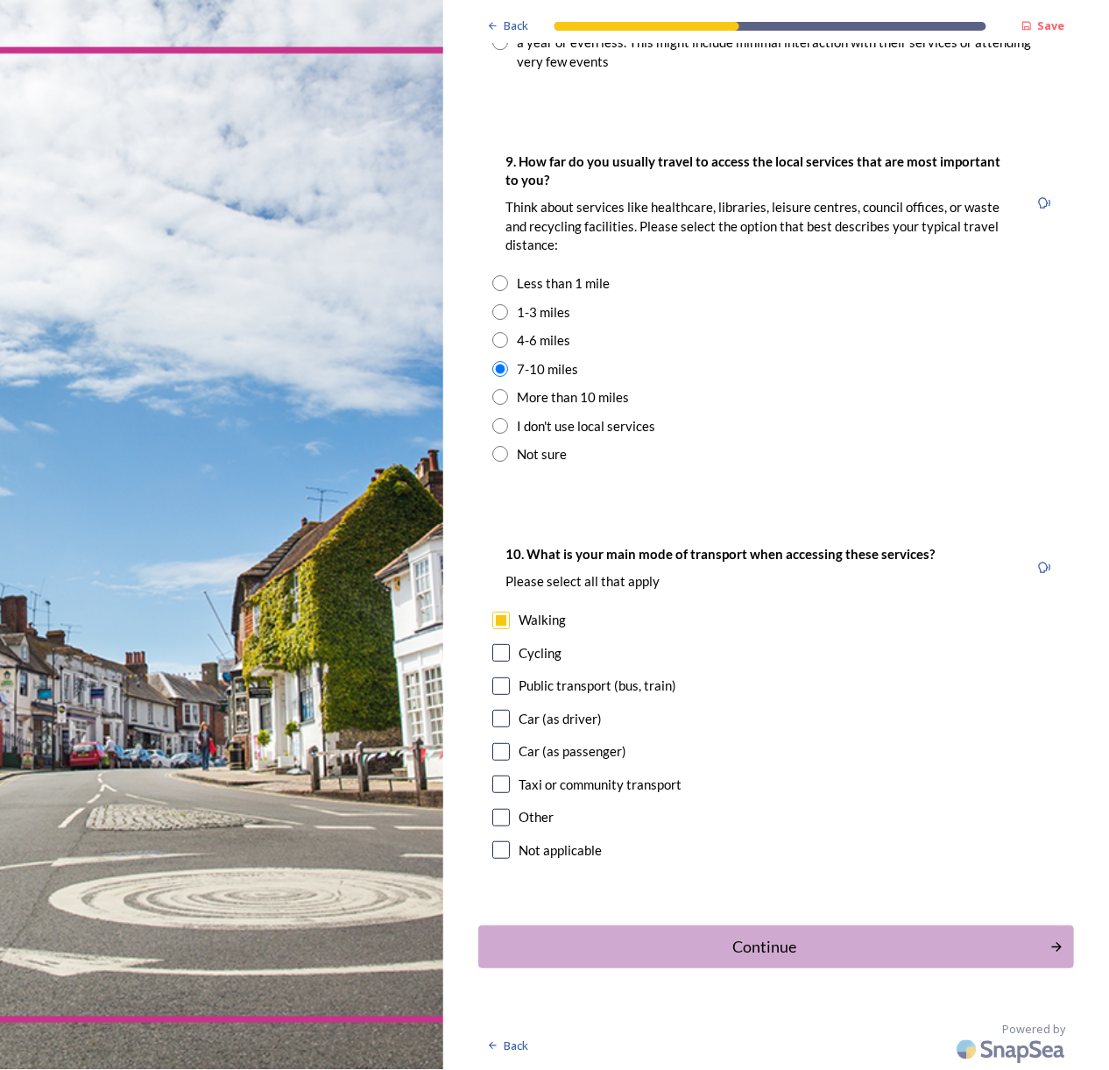
scroll to position [1283, 0]
click at [817, 802] on div "Continue" at bounding box center [764, 947] width 558 height 24
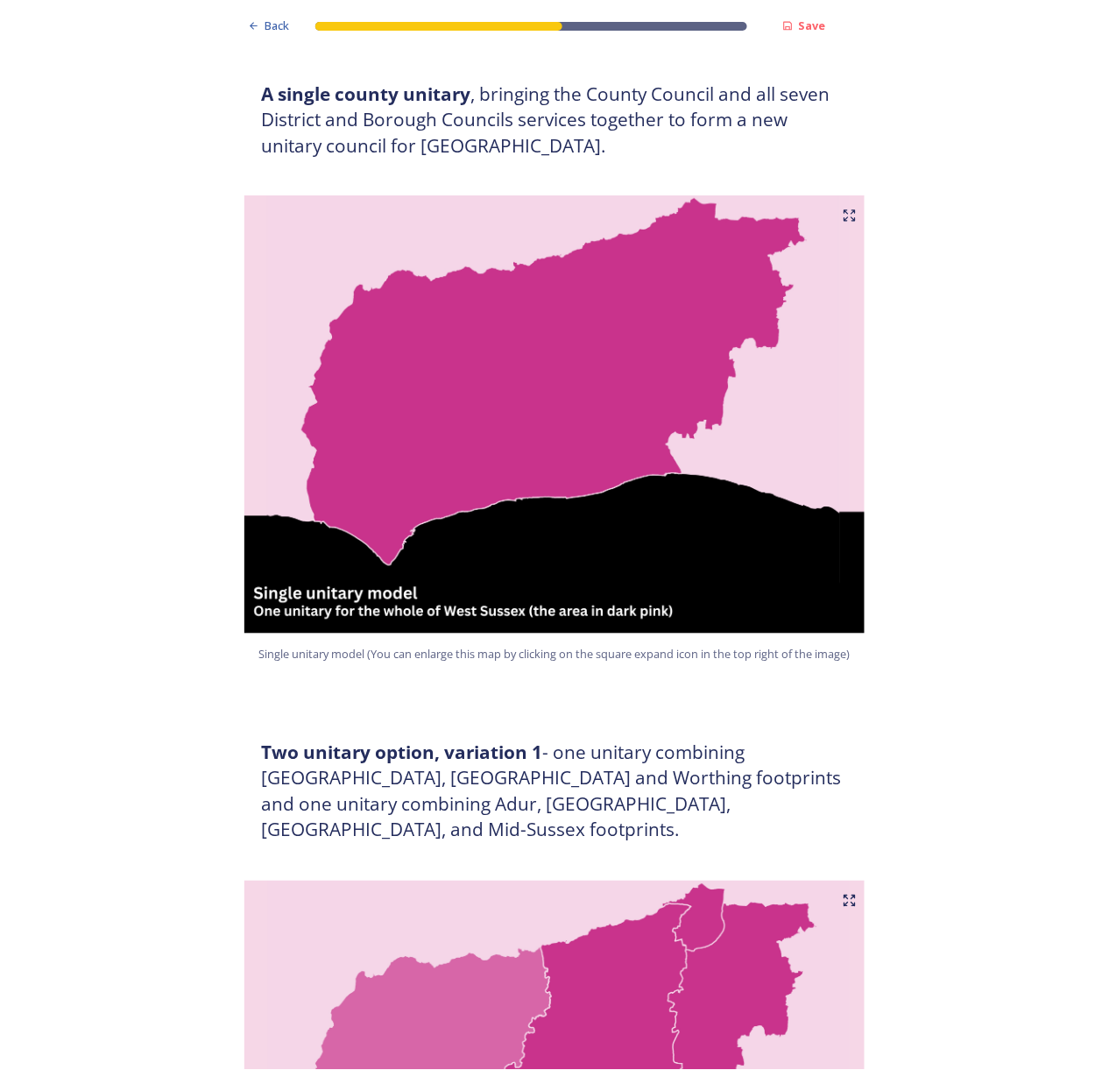
scroll to position [0, 0]
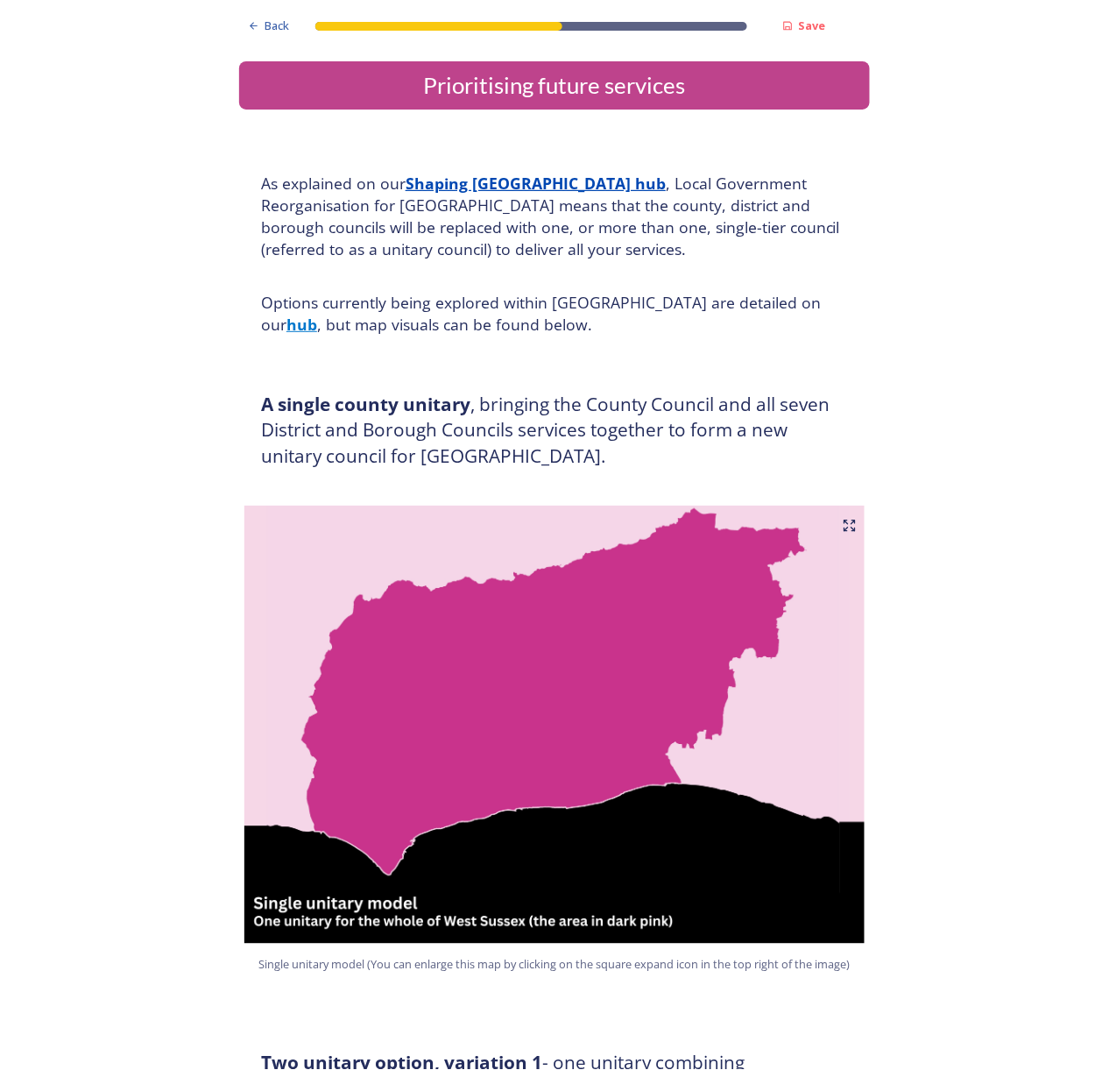
click at [248, 400] on div "A single county unitary , bringing the County Council and all seven District an…" at bounding box center [554, 430] width 613 height 99
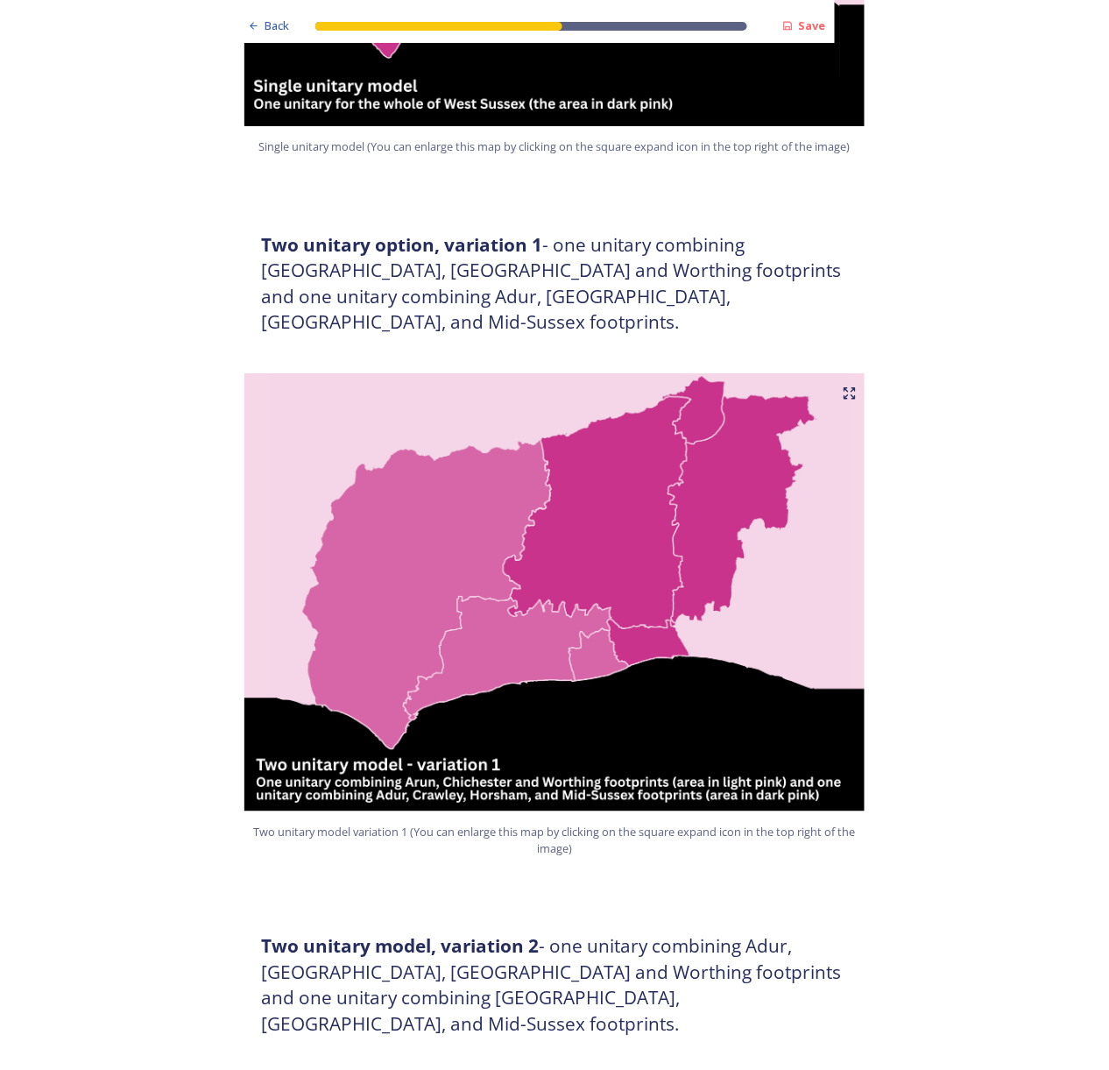
scroll to position [934, 0]
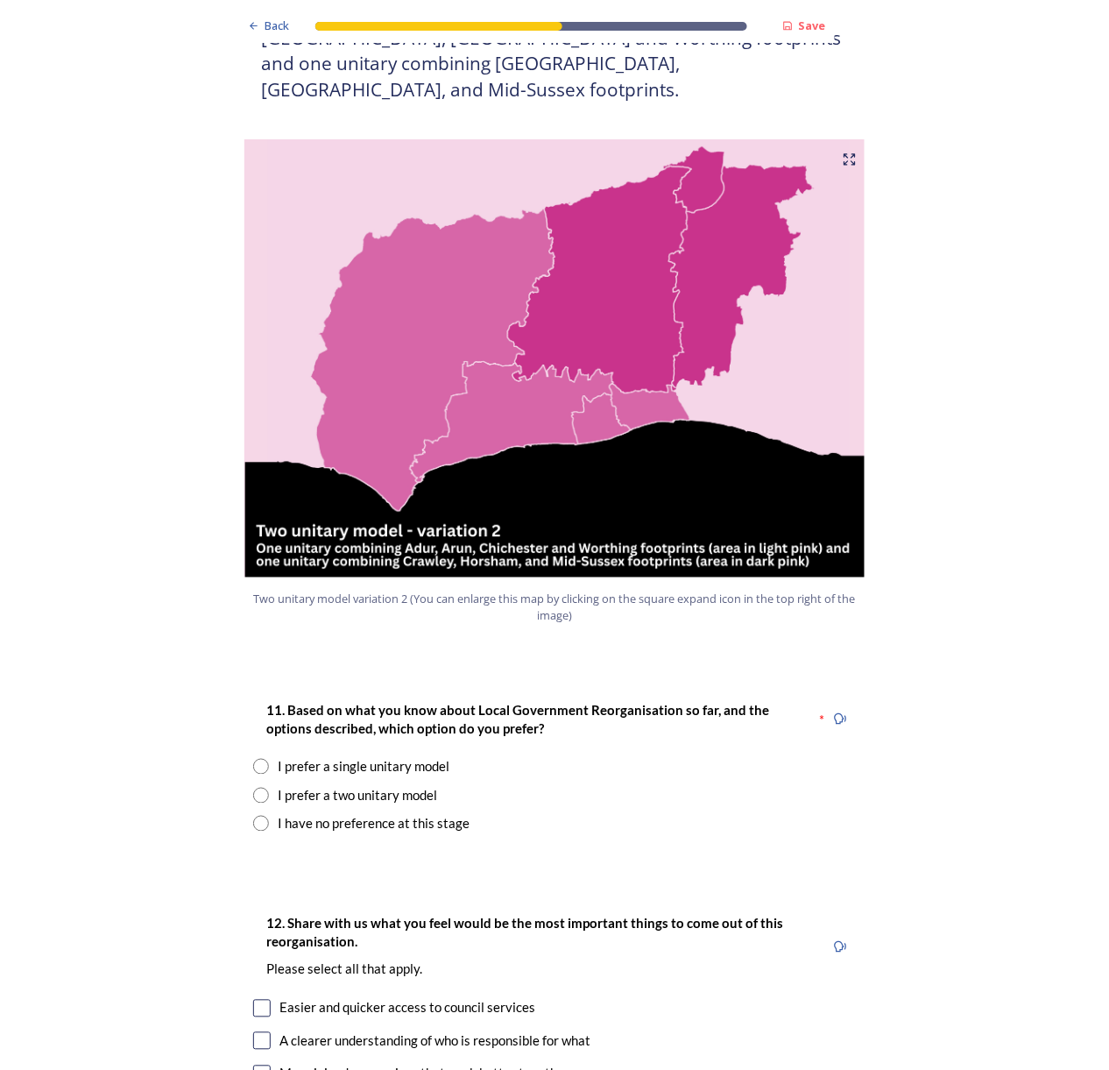
scroll to position [1635, 0]
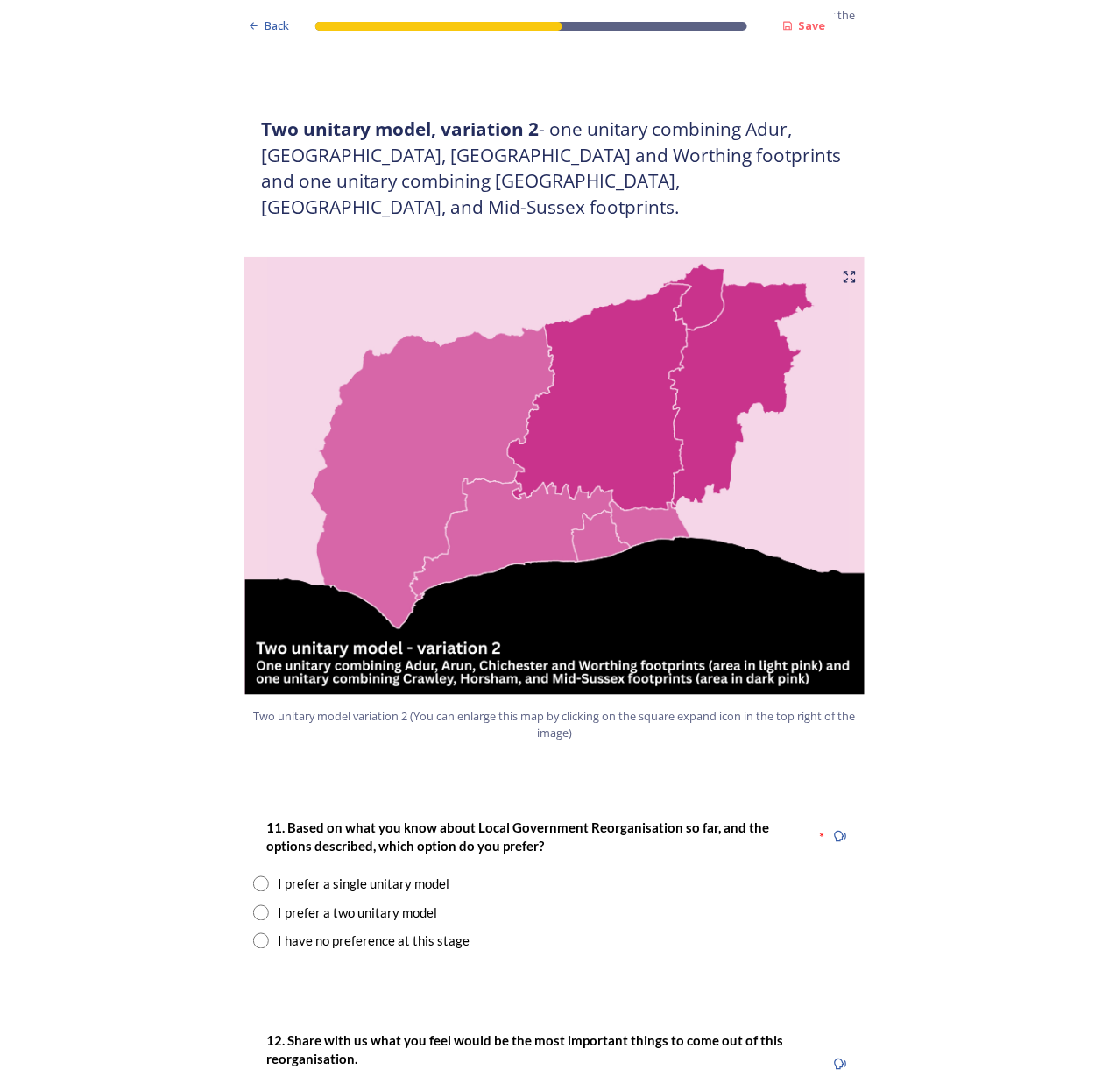
drag, startPoint x: 112, startPoint y: 701, endPoint x: 197, endPoint y: 711, distance: 85.6
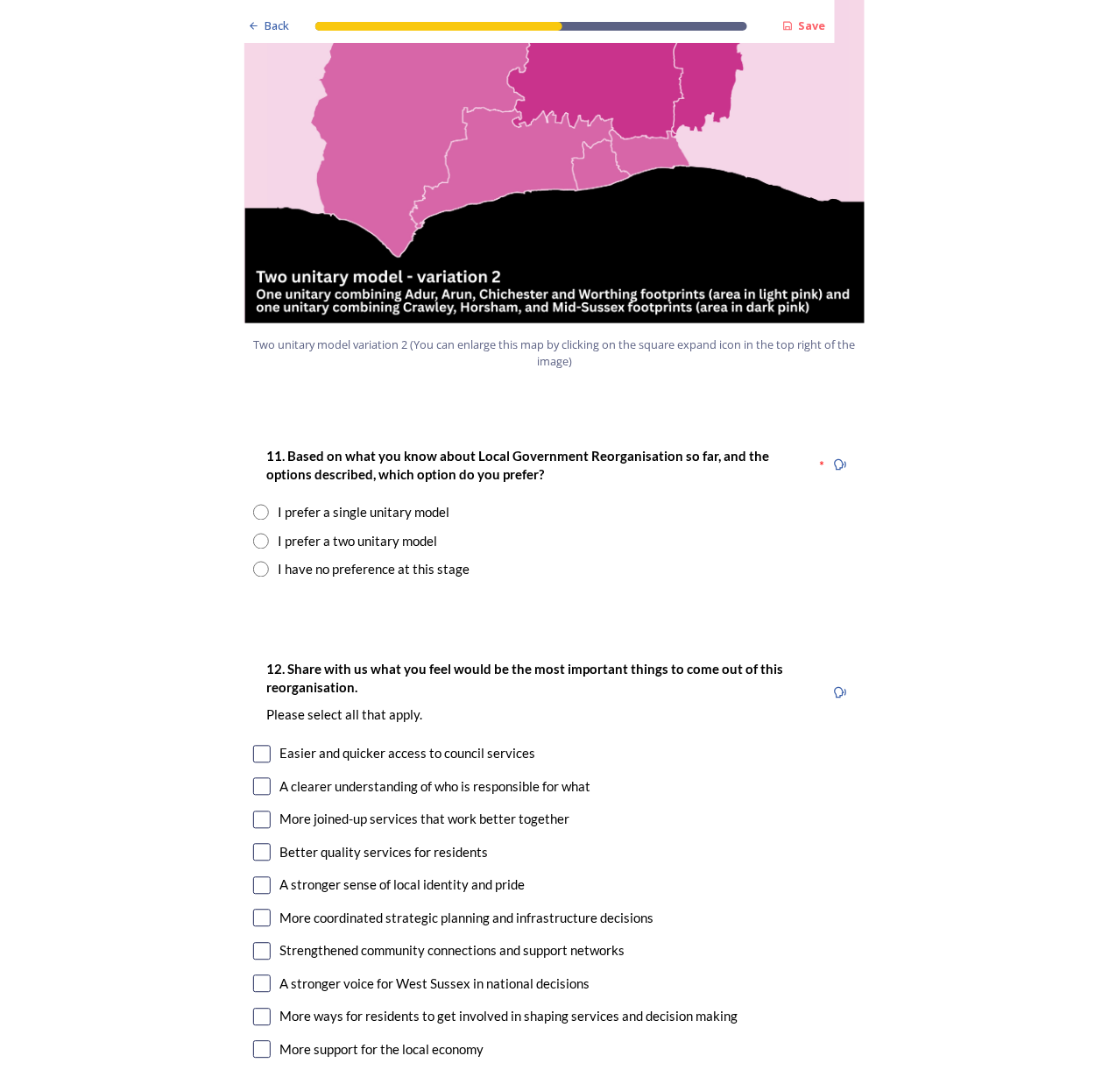
scroll to position [2336, 0]
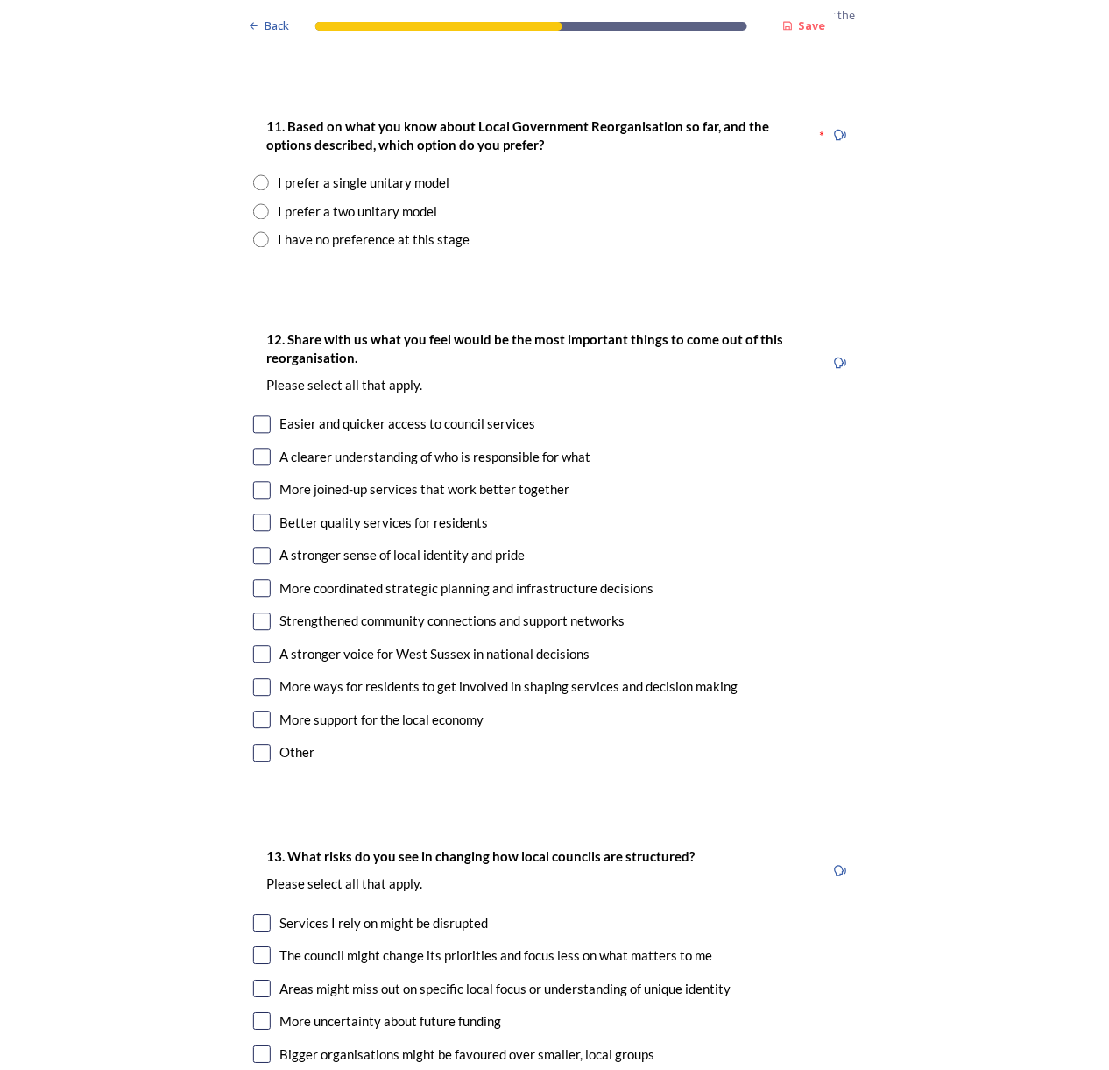
drag, startPoint x: 96, startPoint y: 646, endPoint x: 127, endPoint y: 649, distance: 30.9
click at [96, 646] on div "Back Save Prioritising future services As explained on our Shaping [GEOGRAPHIC_…" at bounding box center [554, 399] width 1109 height 5470
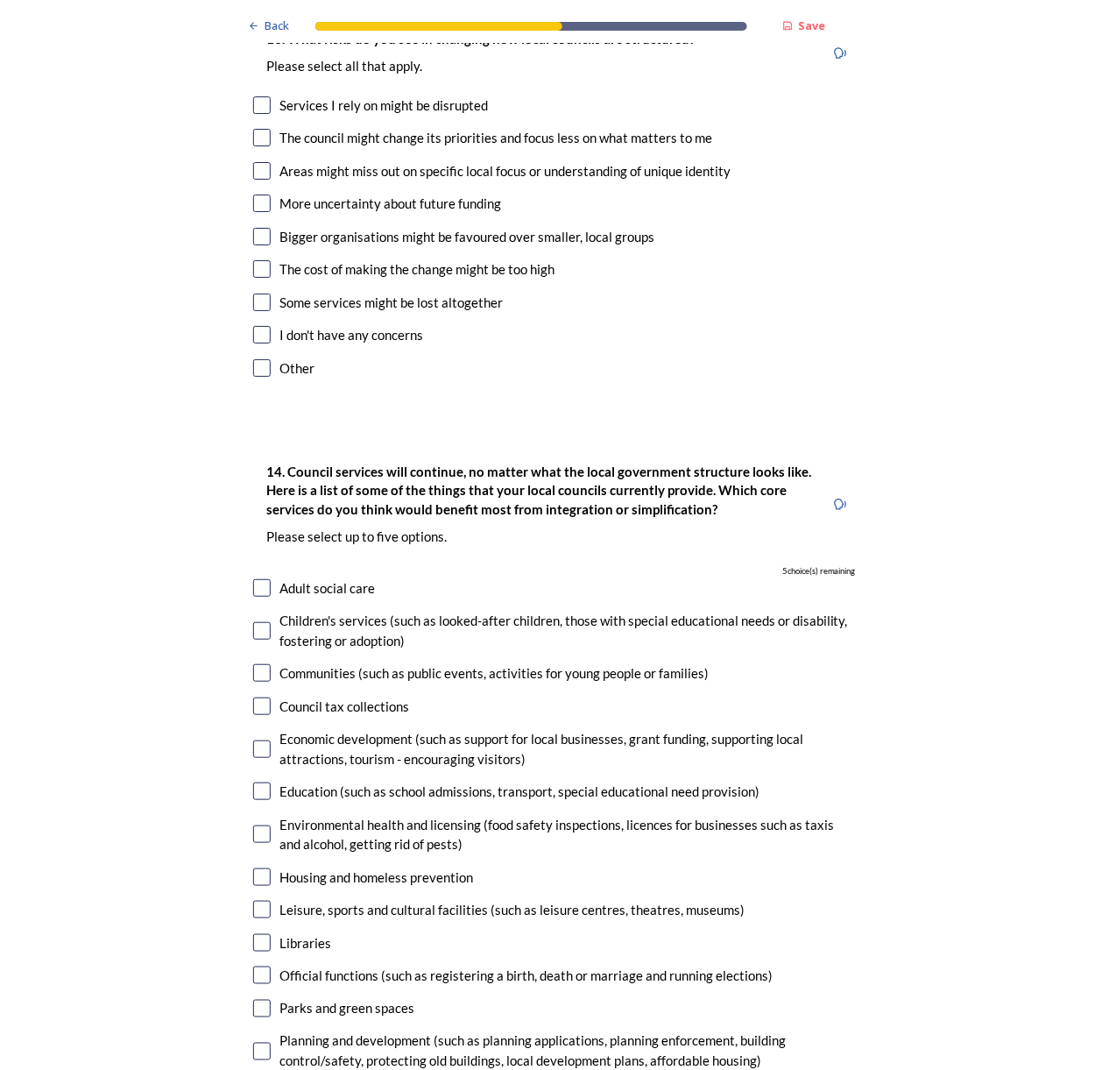
scroll to position [3036, 0]
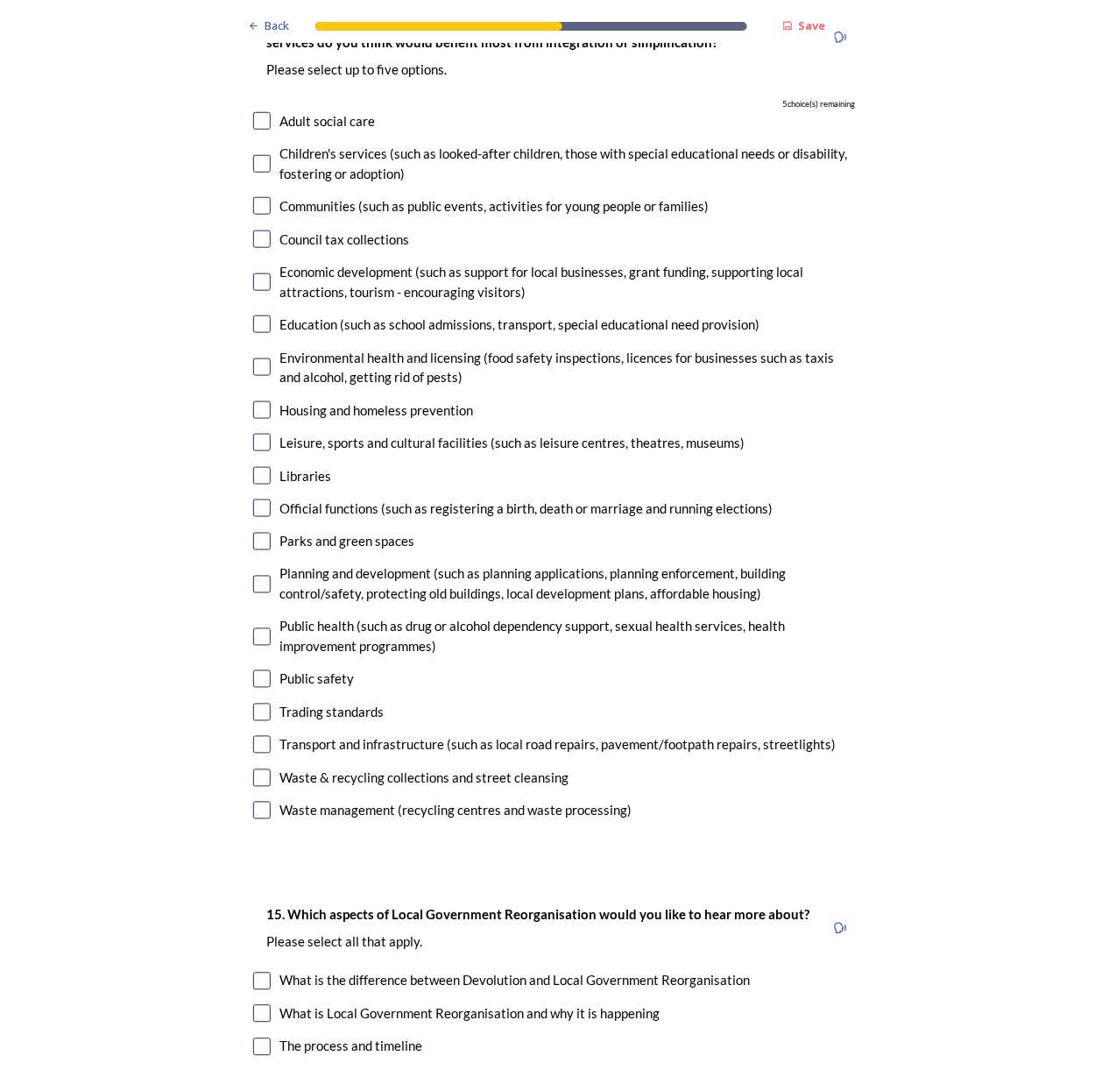
scroll to position [3504, 0]
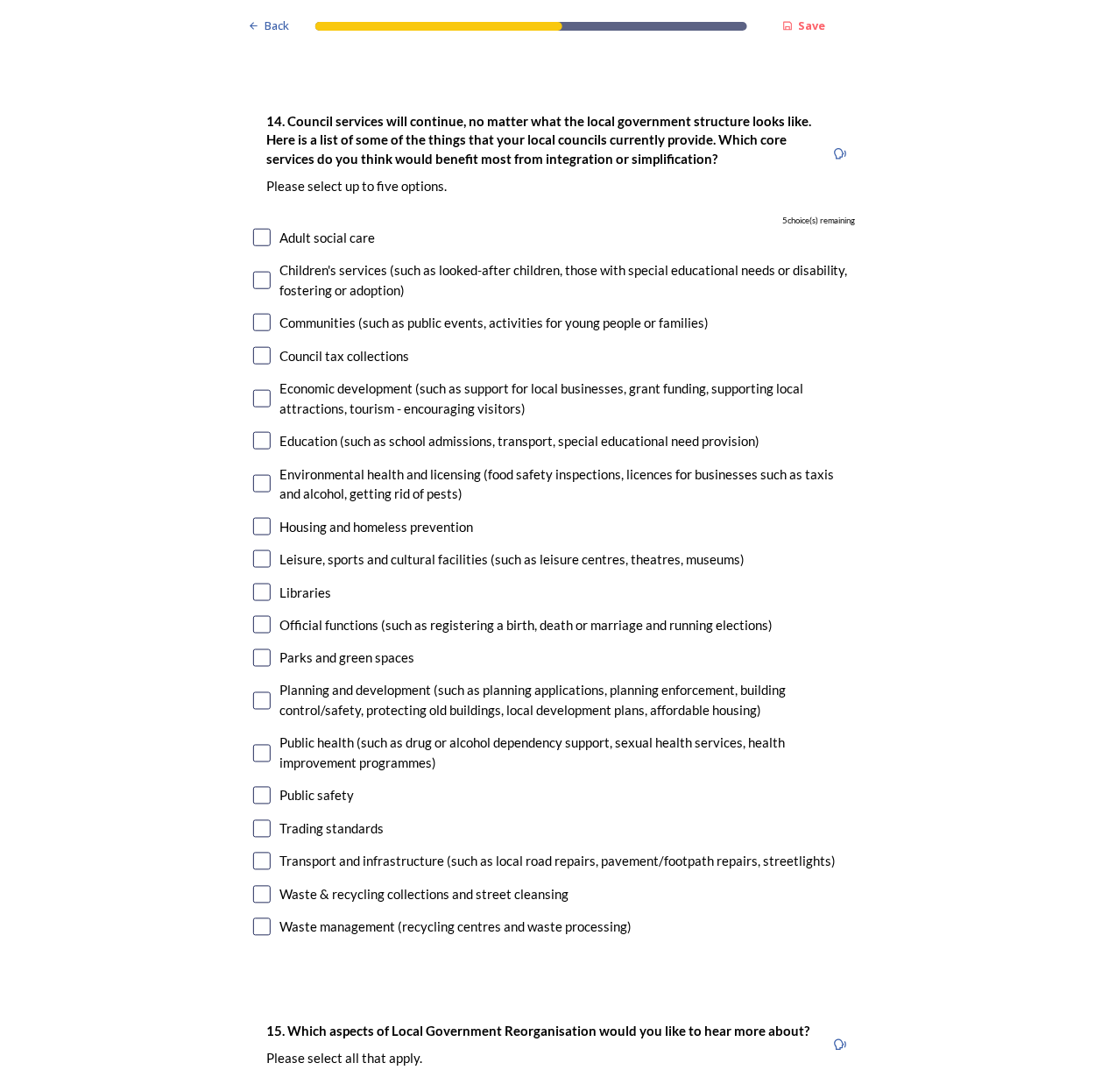
drag, startPoint x: 61, startPoint y: 540, endPoint x: 74, endPoint y: 558, distance: 22.6
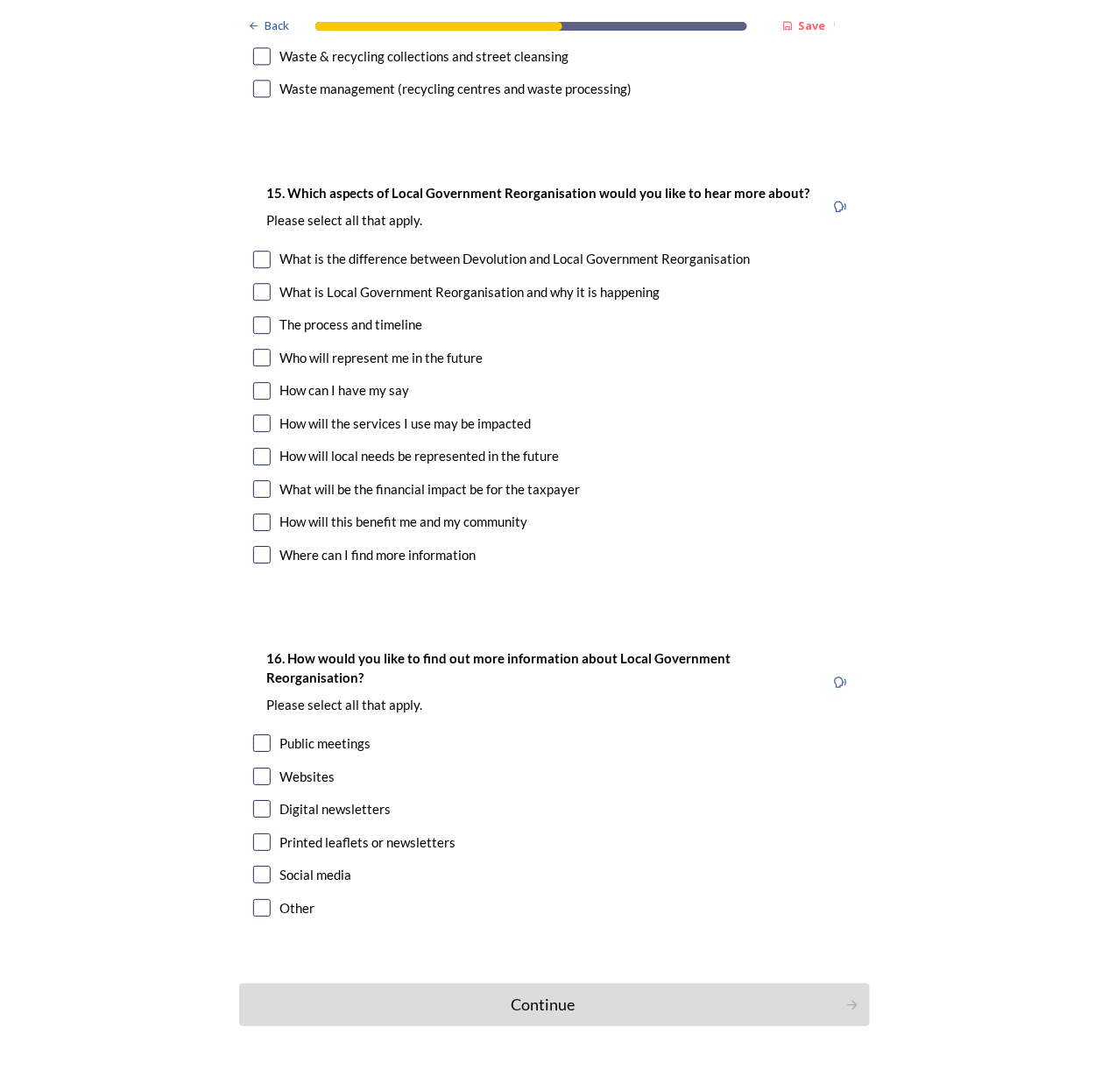
scroll to position [4349, 0]
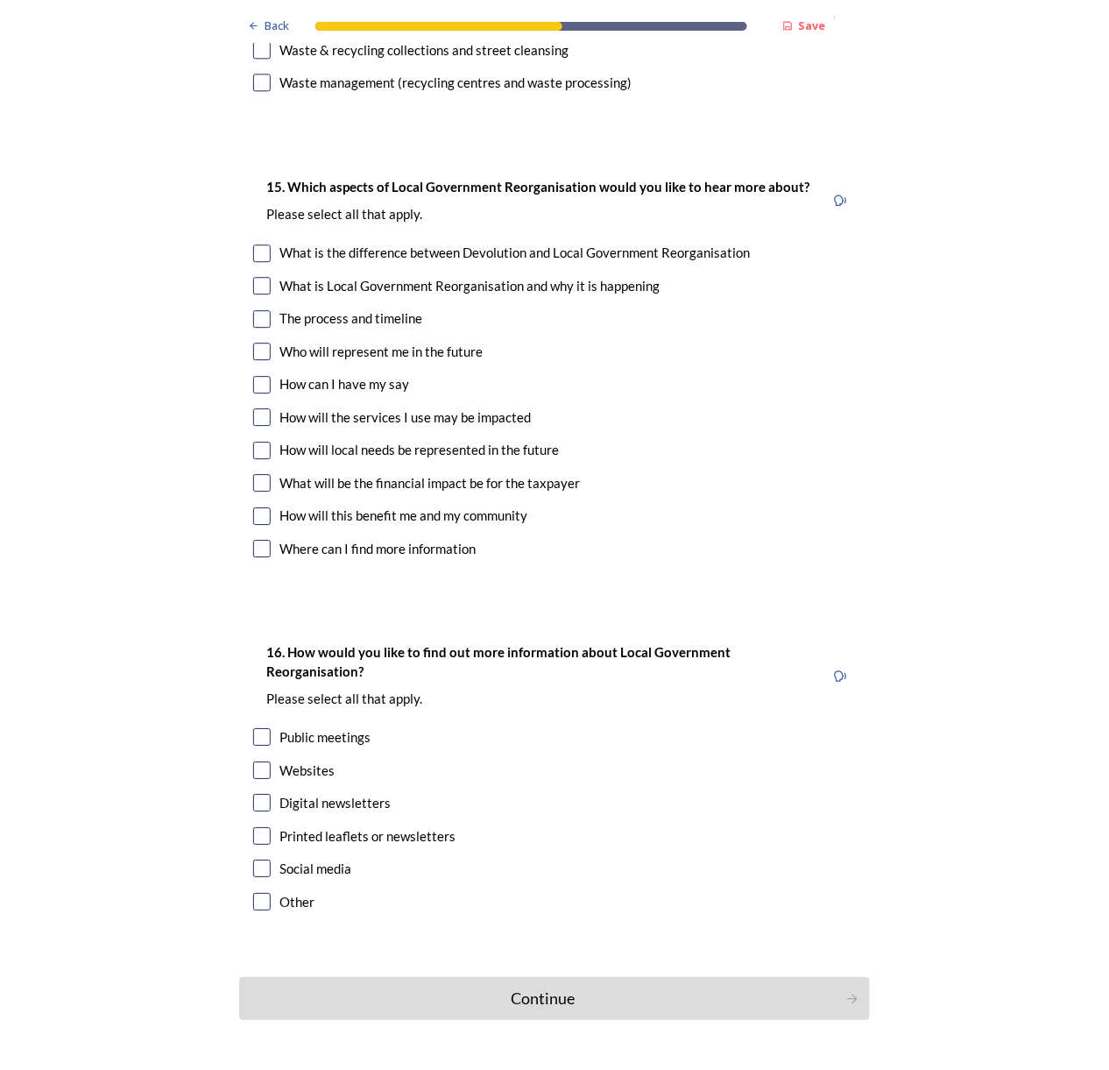
drag, startPoint x: 7, startPoint y: 477, endPoint x: 54, endPoint y: 524, distance: 66.3
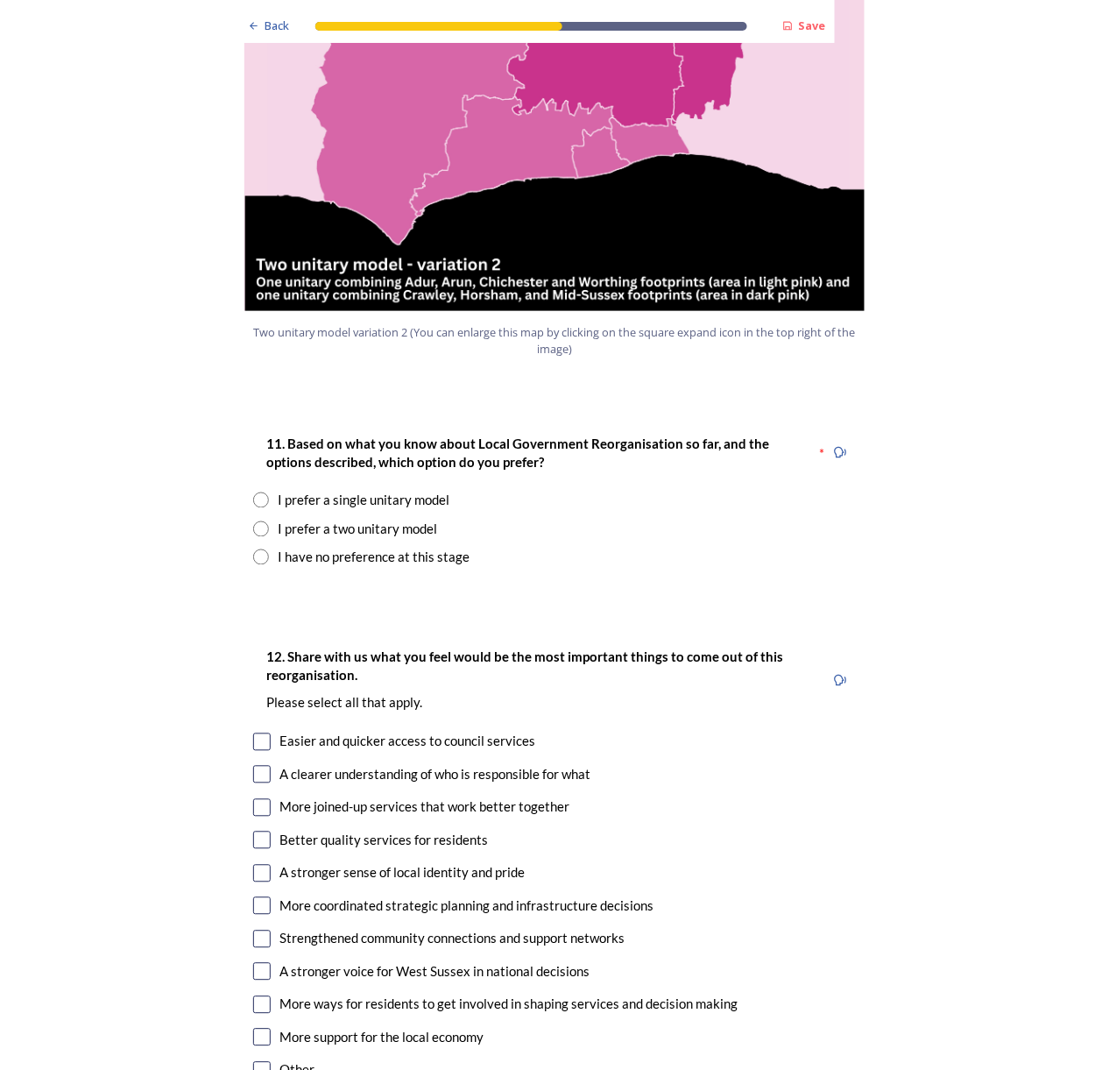
scroll to position [1896, 0]
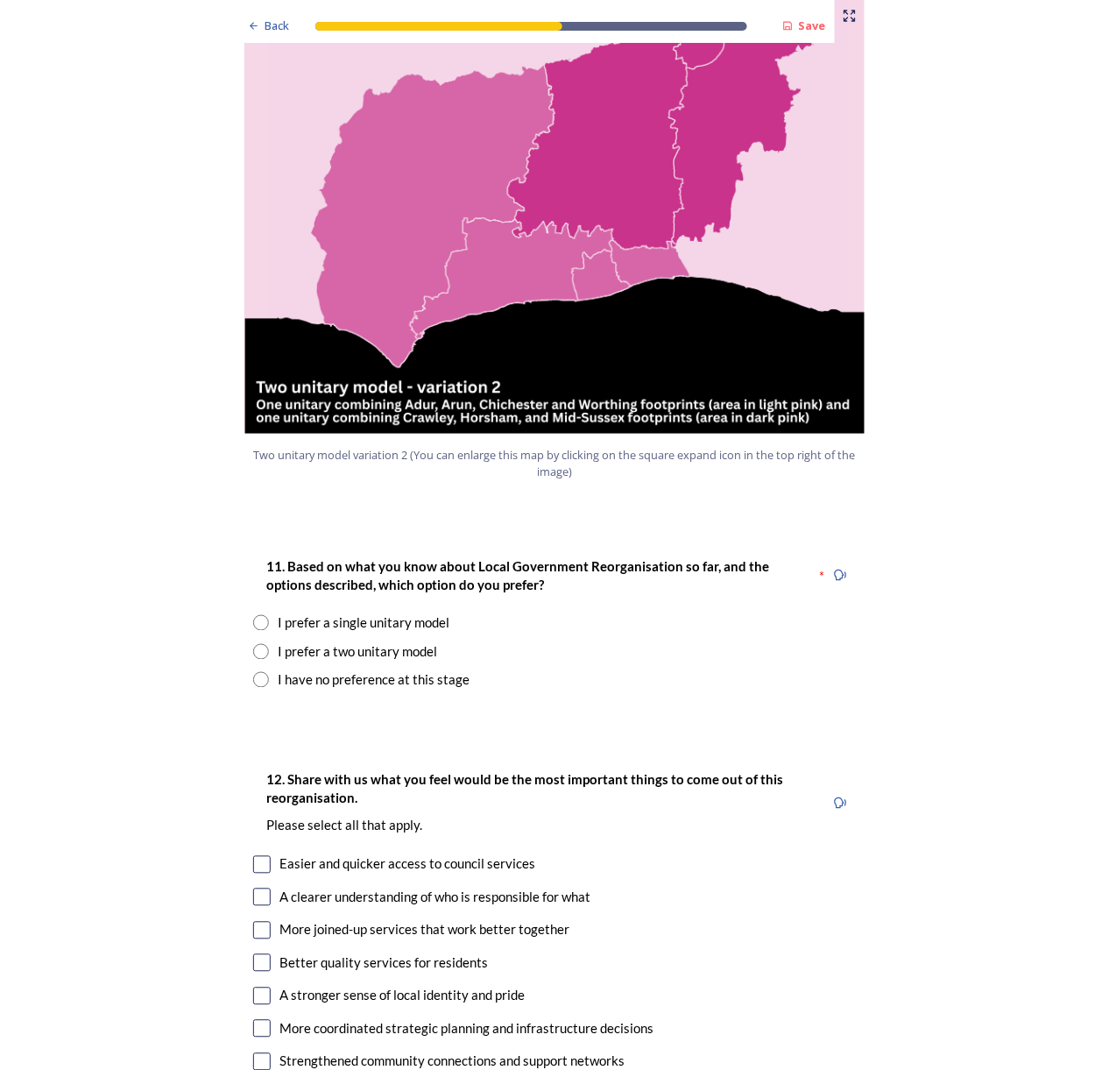
click at [253, 615] on input "radio" at bounding box center [261, 623] width 16 height 16
radio input "true"
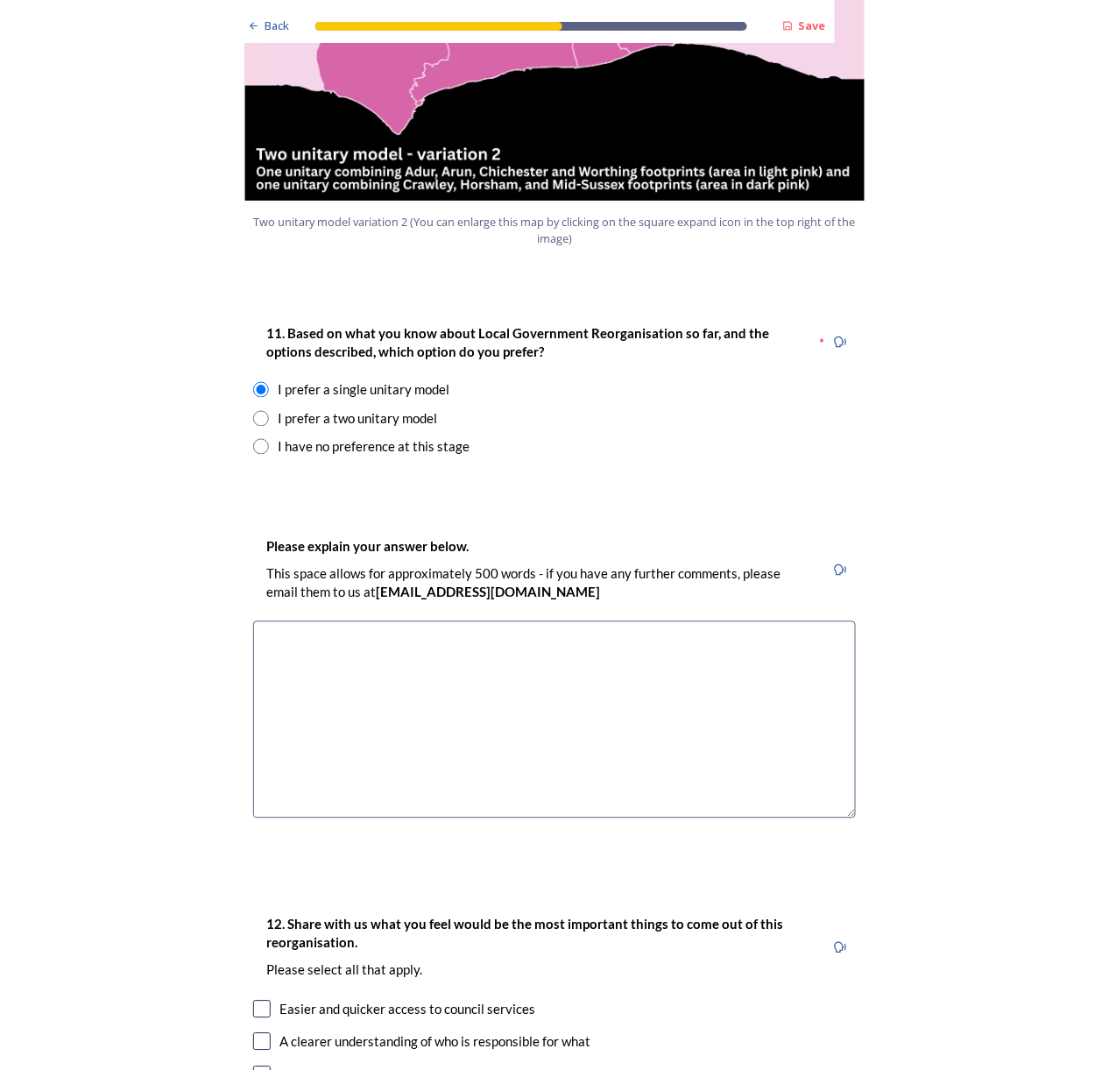
scroll to position [2363, 0]
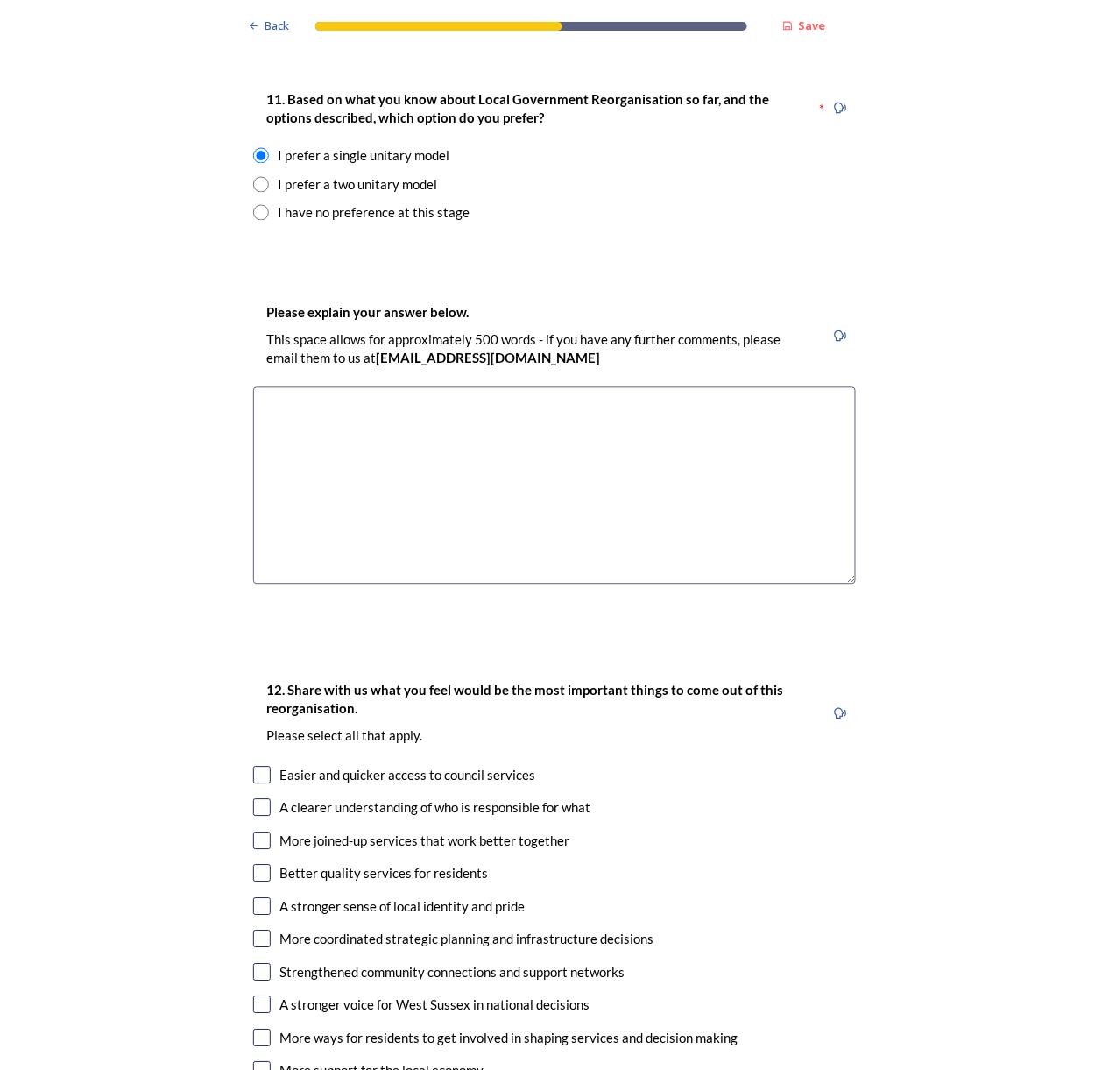
click at [253, 767] on input "checkbox" at bounding box center [262, 776] width 18 height 18
checkbox input "true"
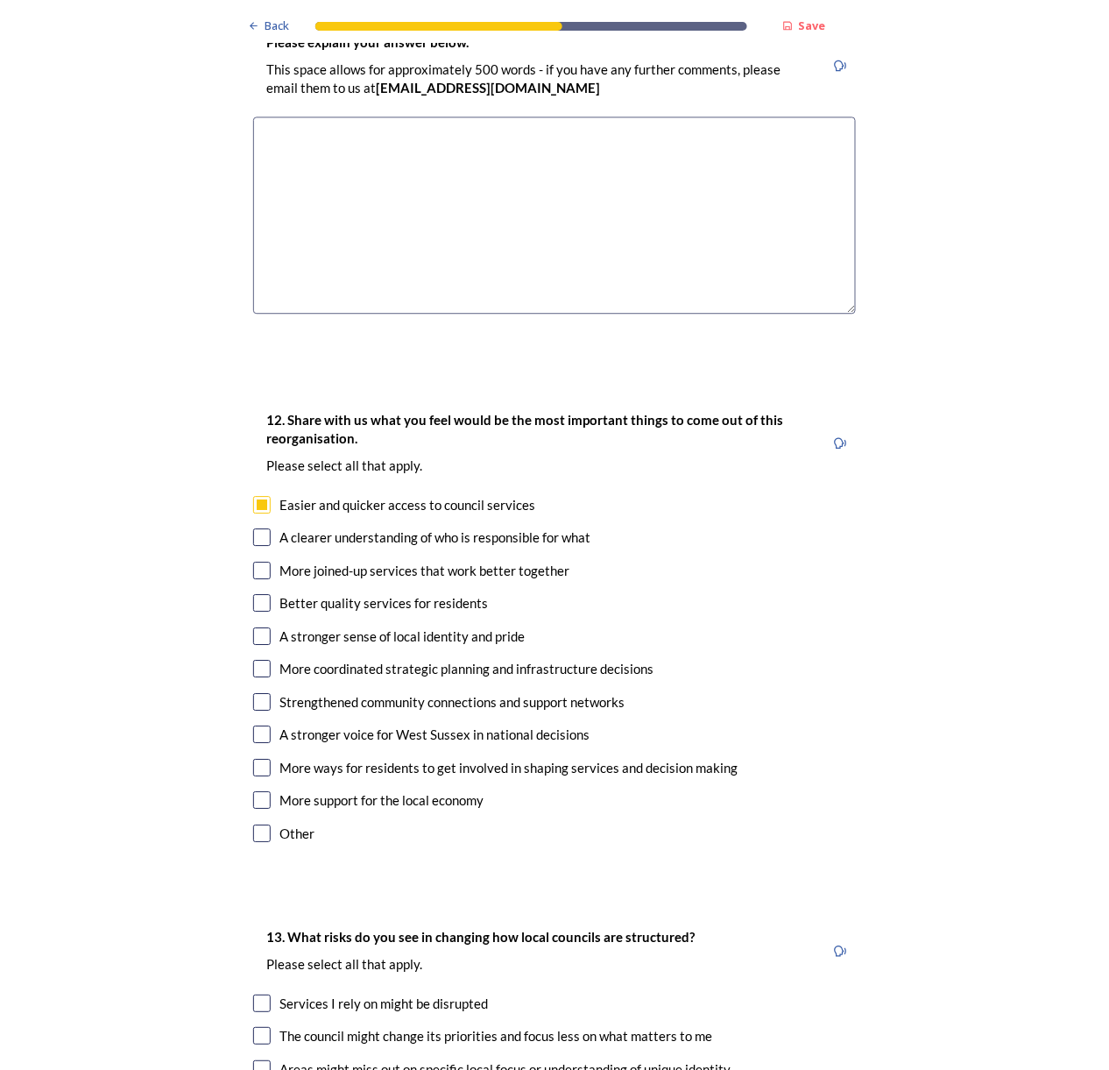
scroll to position [3180, 0]
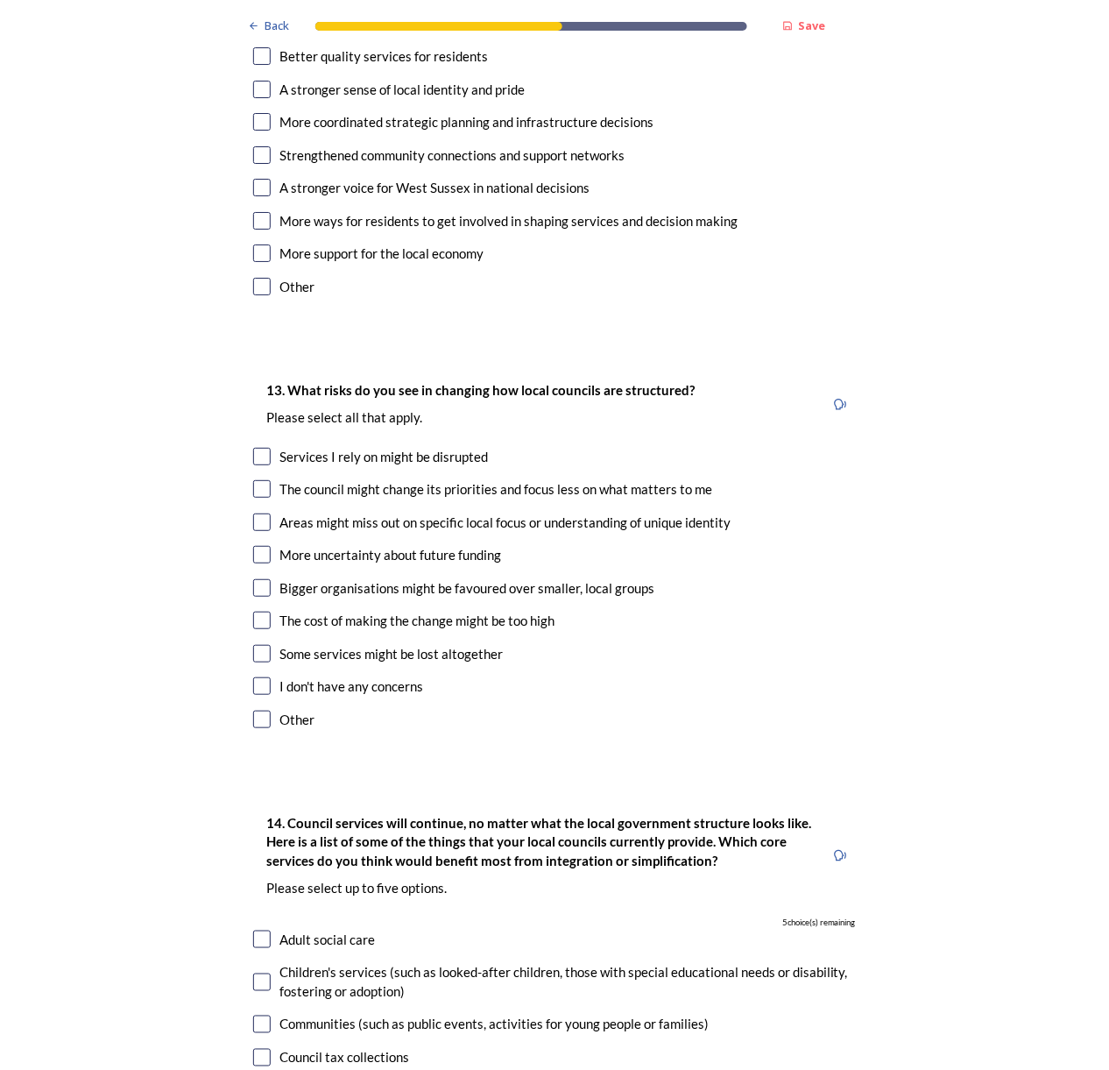
click at [253, 448] on input "checkbox" at bounding box center [262, 457] width 18 height 18
checkbox input "true"
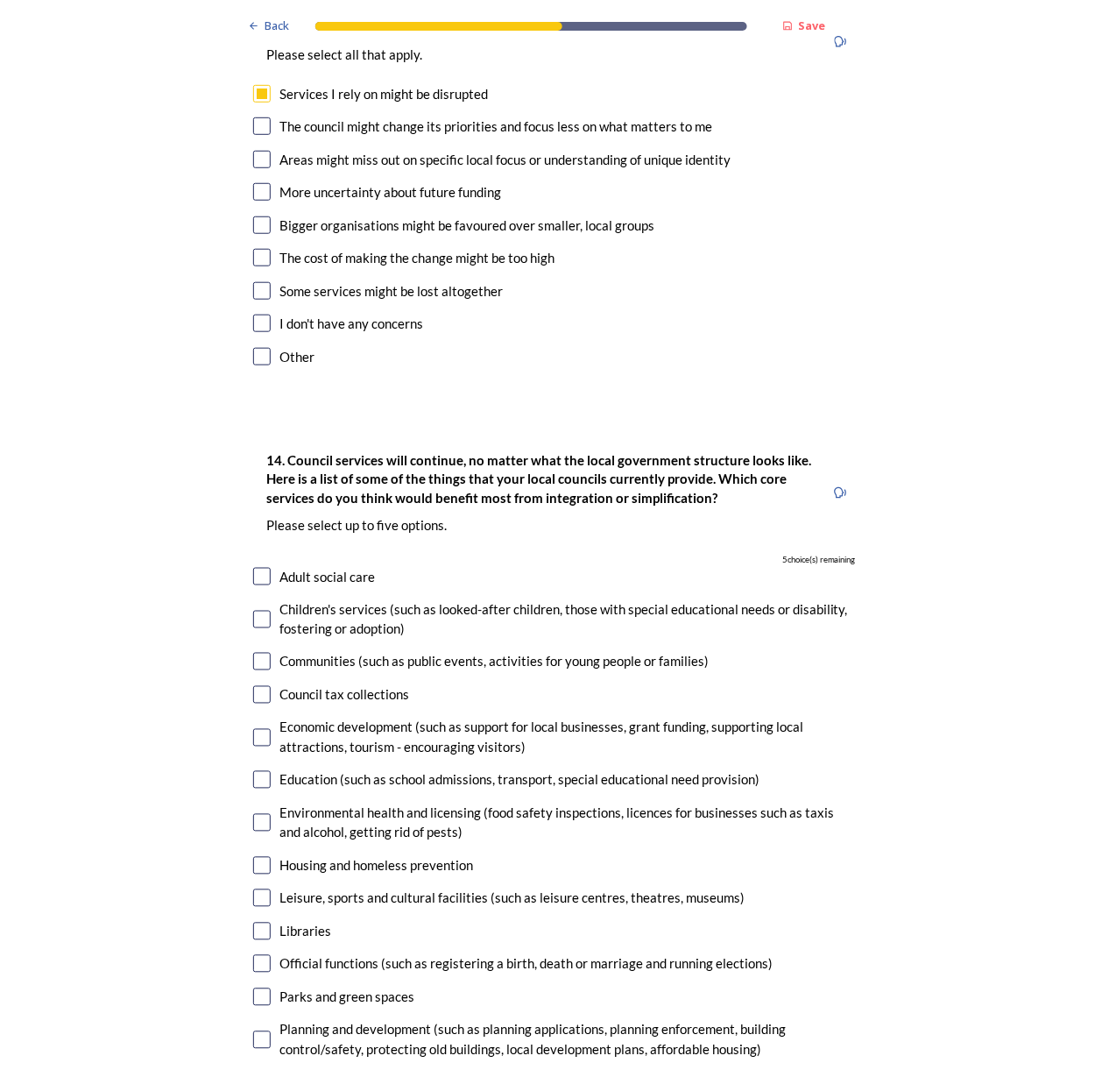
scroll to position [3881, 0]
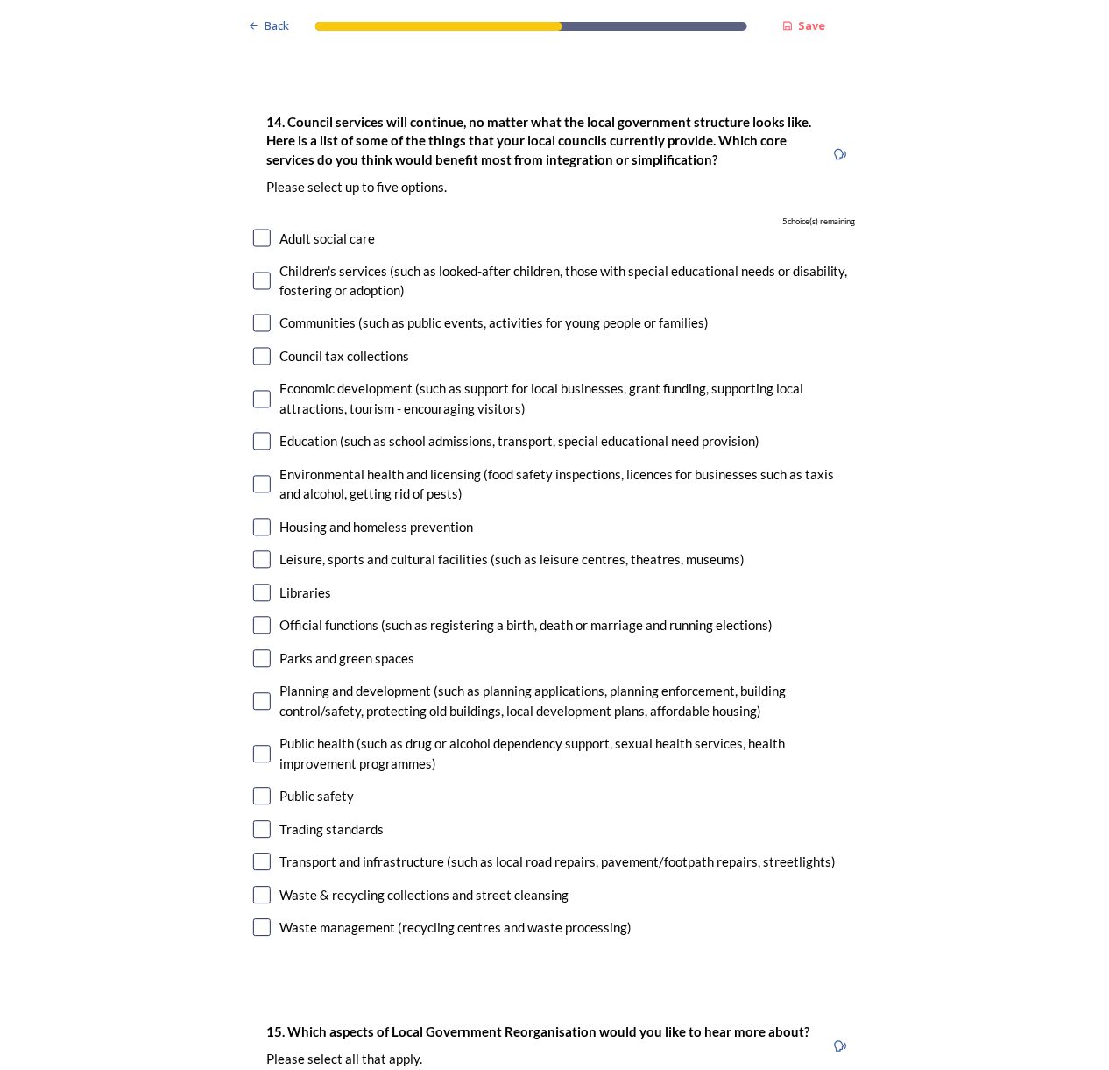
click at [254, 230] on input "checkbox" at bounding box center [262, 239] width 18 height 18
checkbox input "true"
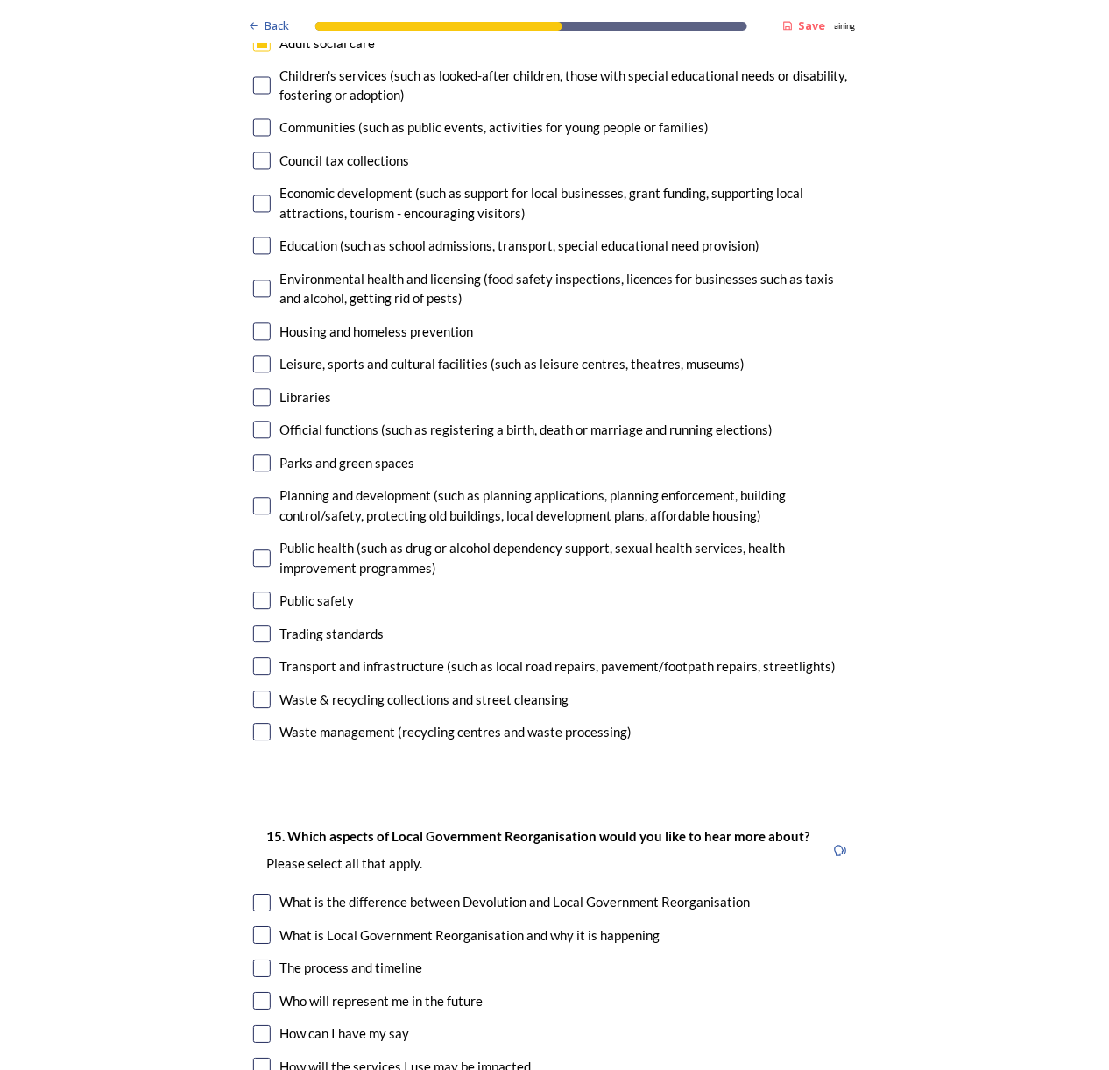
scroll to position [4582, 0]
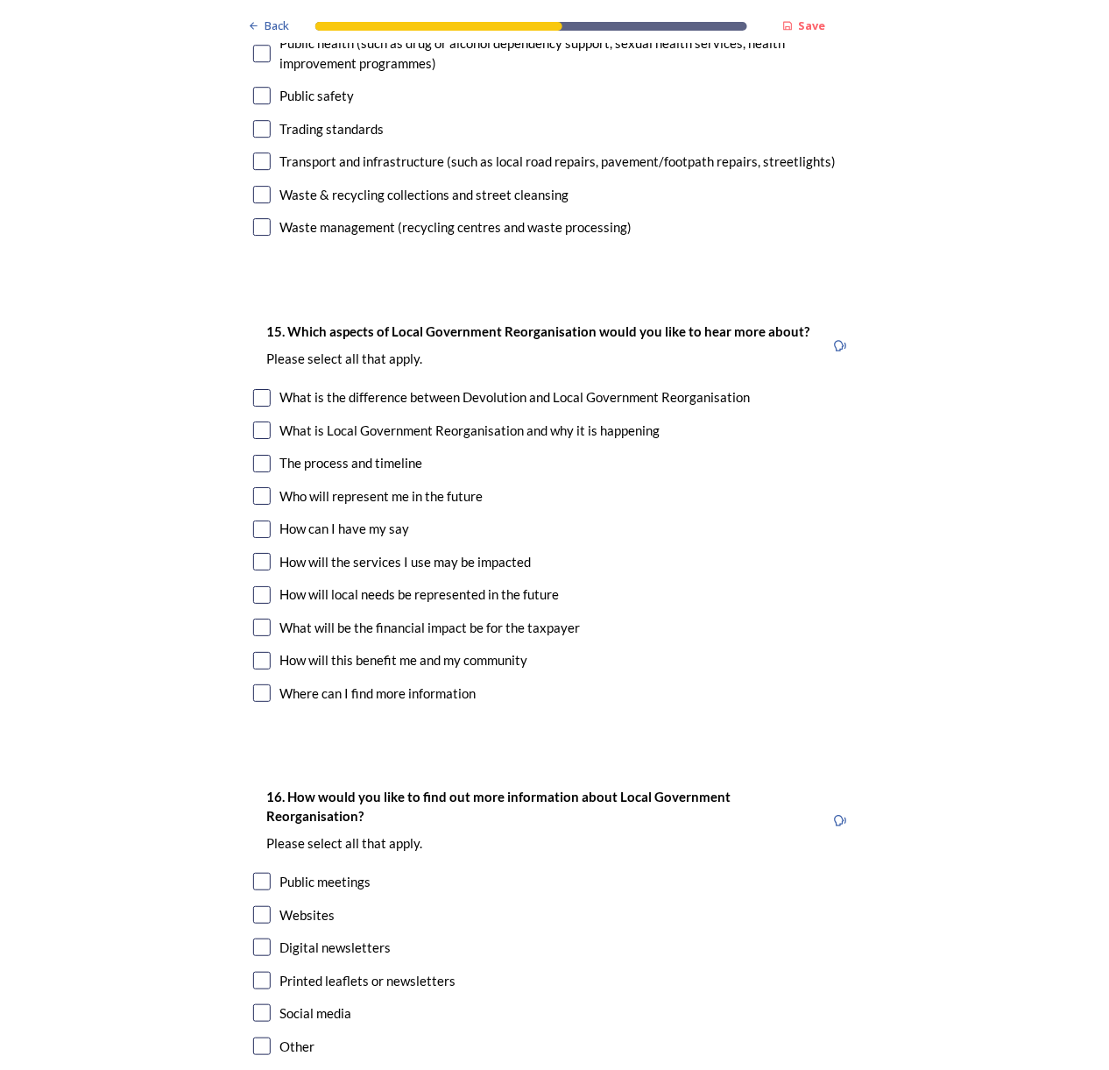
click at [259, 358] on div "15. Which aspects of Local Government Reorganisation would you like to hear mor…" at bounding box center [554, 514] width 631 height 422
click at [254, 389] on input "checkbox" at bounding box center [262, 398] width 18 height 18
checkbox input "true"
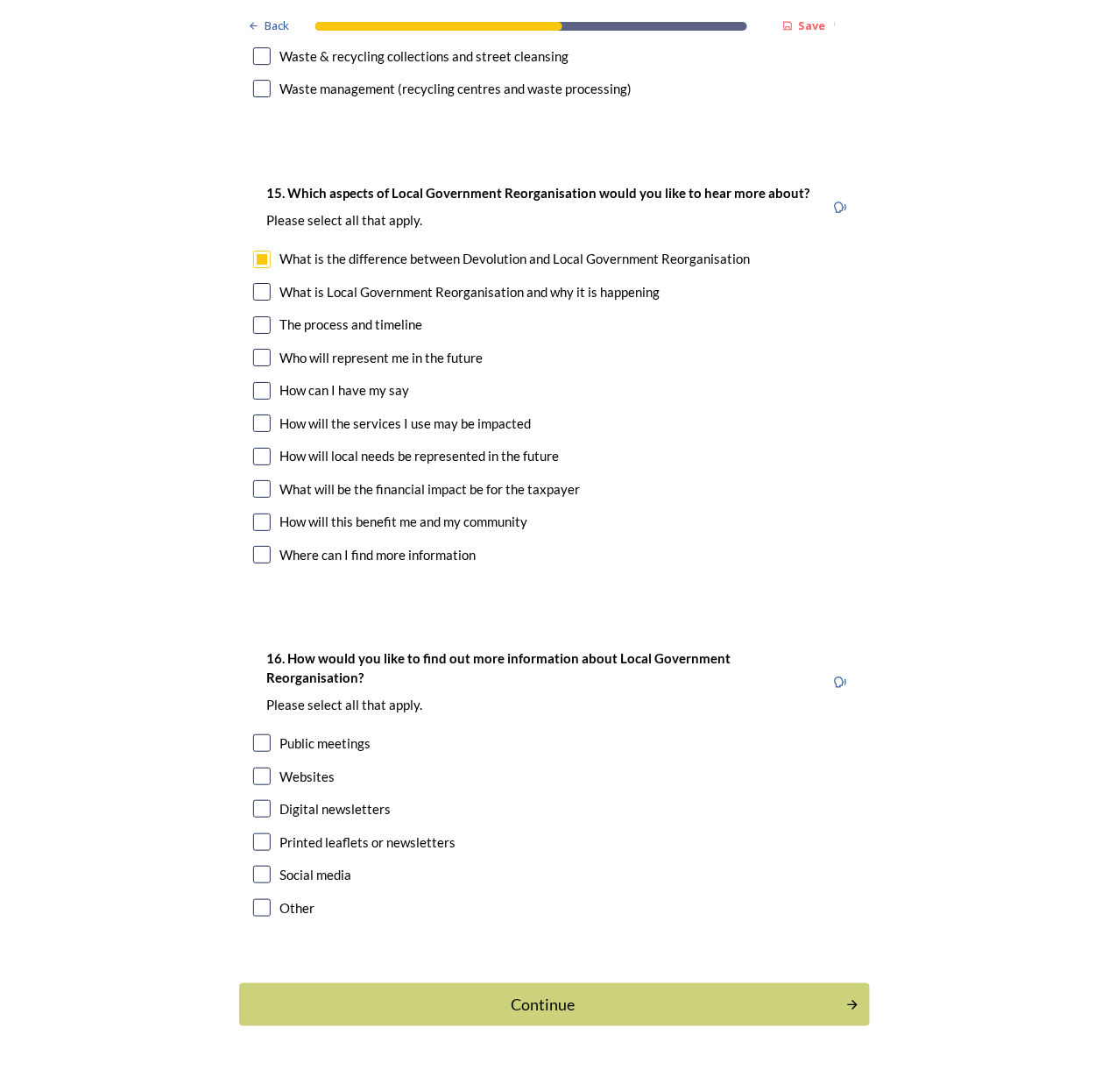
scroll to position [4728, 0]
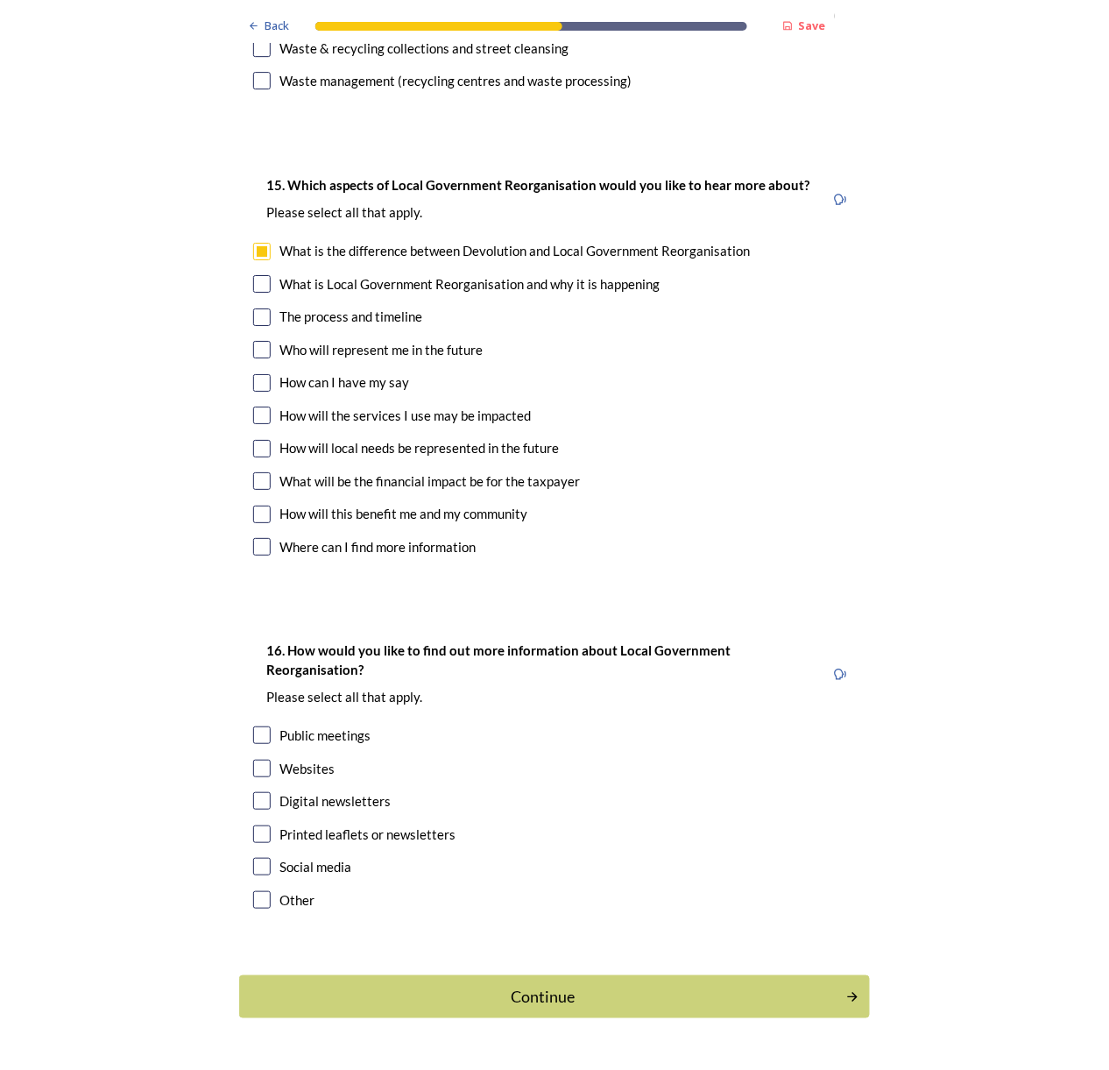
click at [253, 726] on input "checkbox" at bounding box center [262, 735] width 18 height 18
checkbox input "true"
click at [582, 802] on div "Continue" at bounding box center [542, 997] width 593 height 24
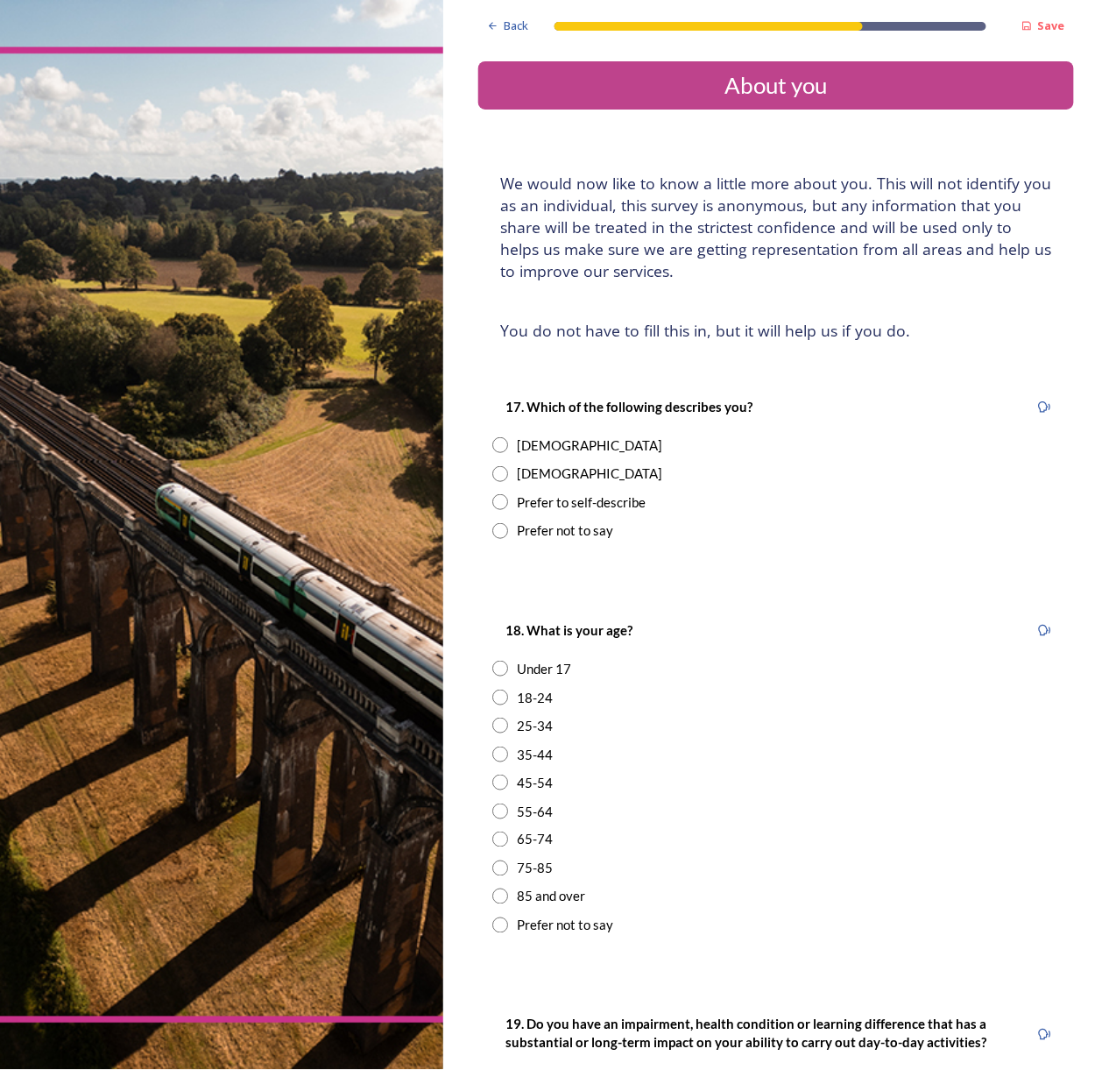
drag, startPoint x: 773, startPoint y: 954, endPoint x: 811, endPoint y: 932, distance: 44.3
click at [773, 802] on div "Back Save About you We would now like to know a little more about you. This wil…" at bounding box center [776, 768] width 596 height 1537
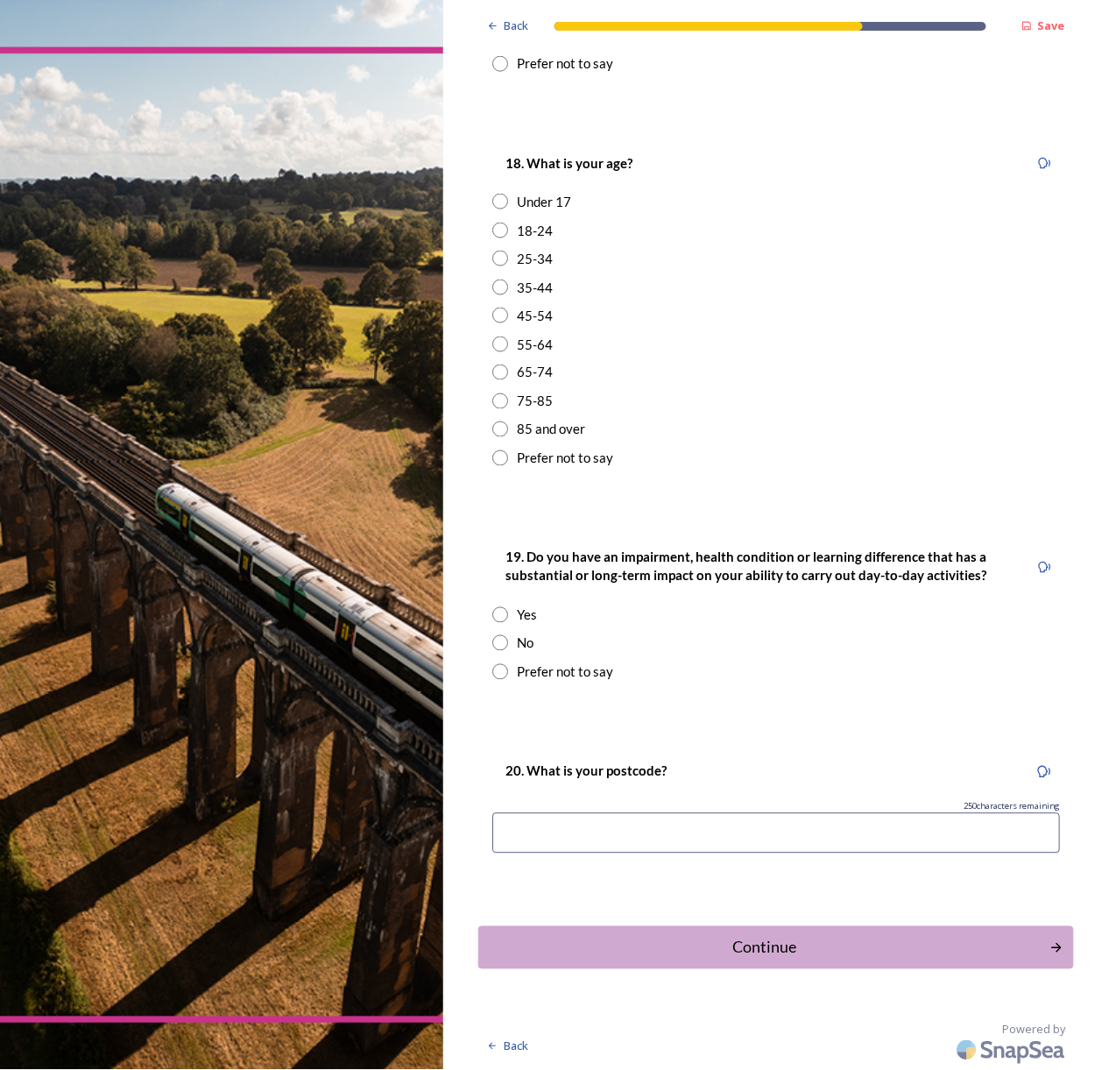
scroll to position [468, 0]
drag, startPoint x: 568, startPoint y: 888, endPoint x: 653, endPoint y: 926, distance: 93.0
click at [568, 802] on div "Back Save About you We would now like to know a little more about you. This wil…" at bounding box center [776, 300] width 596 height 1537
click at [773, 802] on div "Continue" at bounding box center [764, 947] width 558 height 24
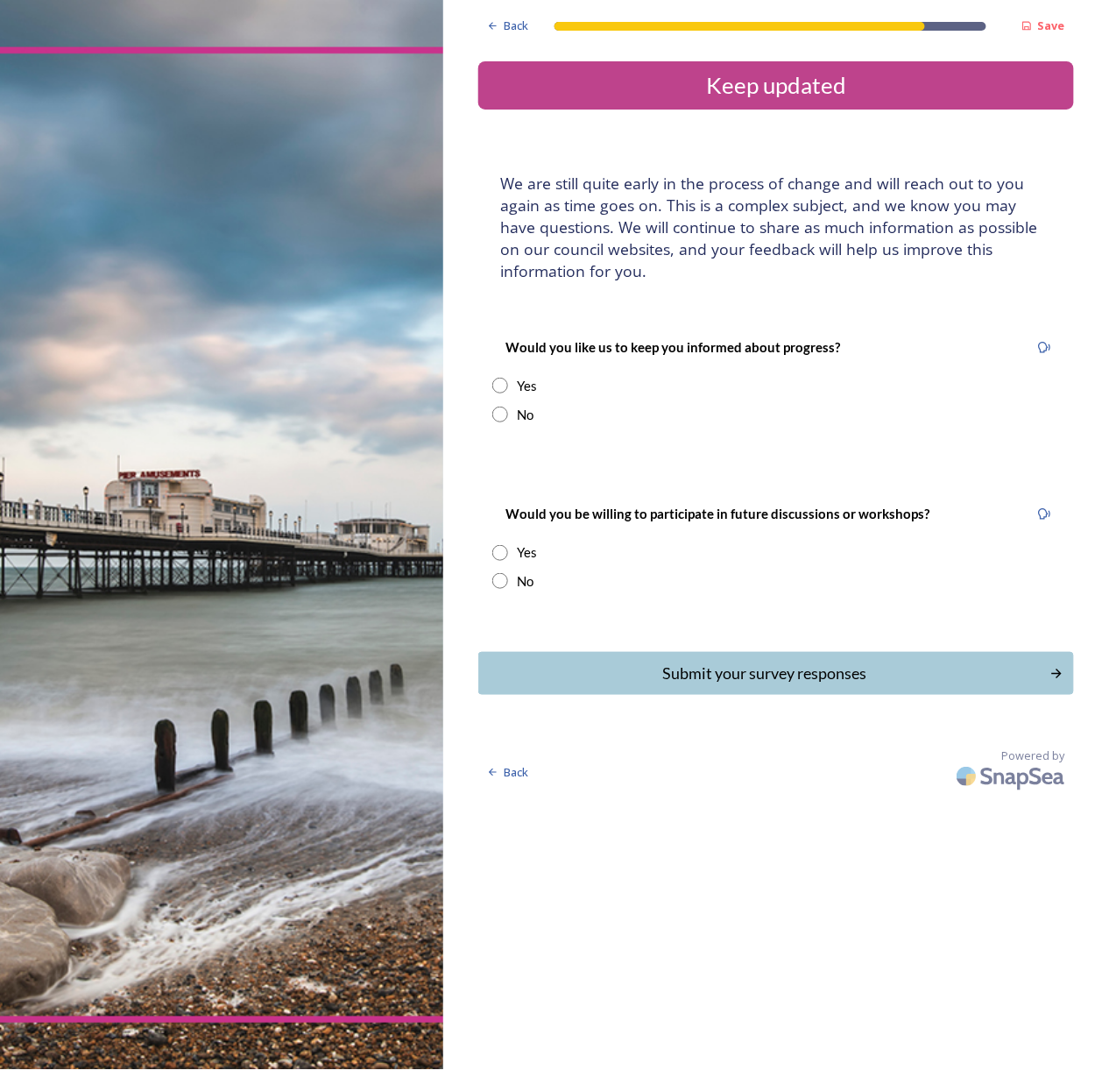
click at [491, 126] on div "Back Save Keep updated We are still quite early in the process of change and wi…" at bounding box center [776, 398] width 596 height 796
